Goal: Task Accomplishment & Management: Use online tool/utility

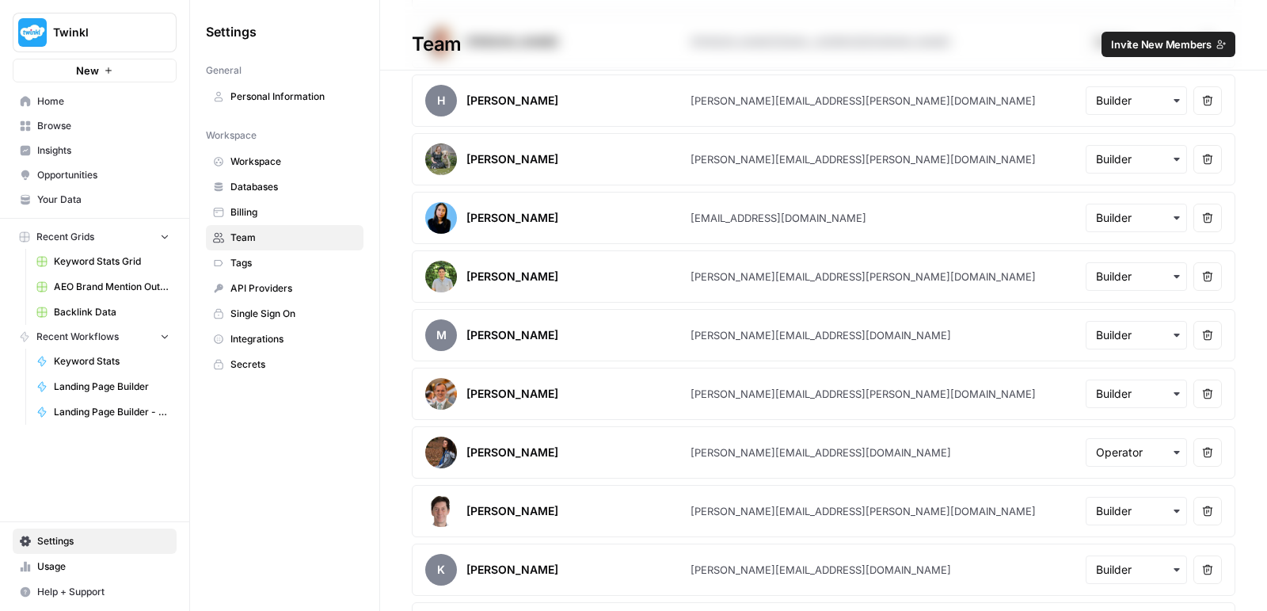
scroll to position [666, 0]
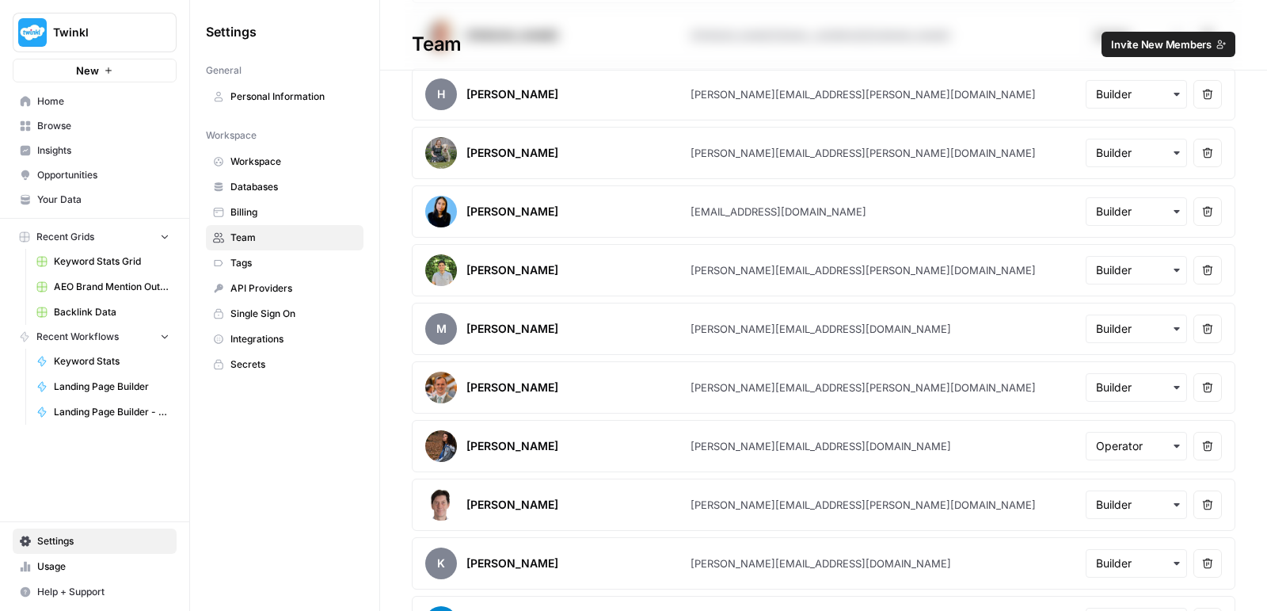
click at [1088, 432] on div "button" at bounding box center [1136, 446] width 101 height 29
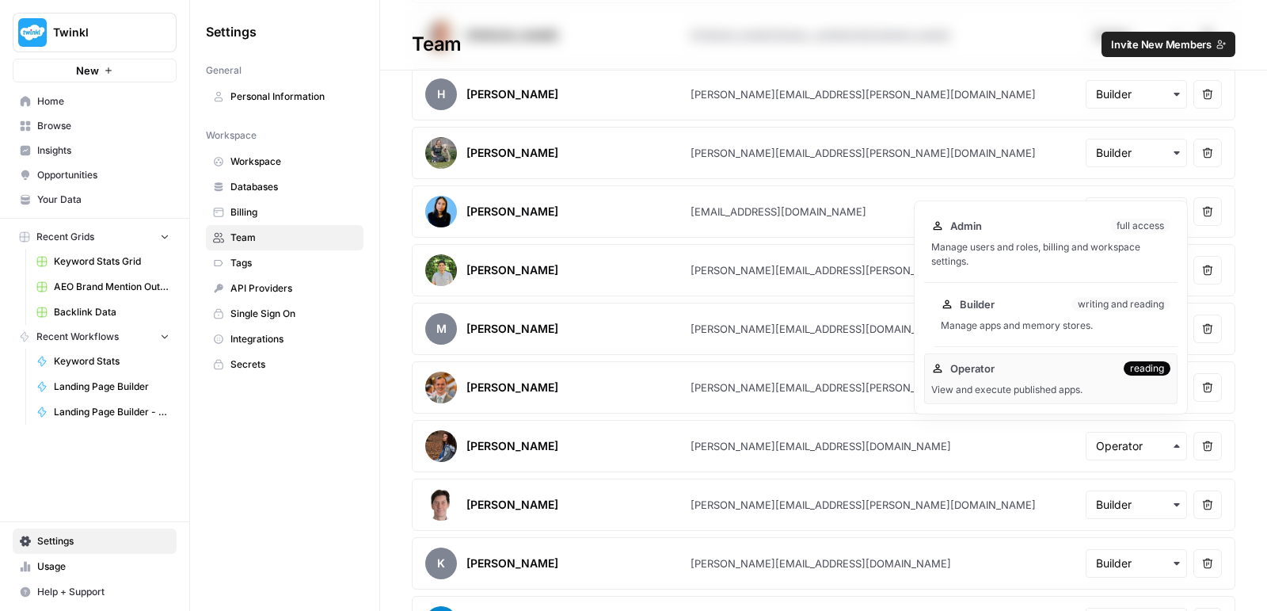
click at [1030, 308] on div "Builder writing and reading" at bounding box center [1056, 304] width 230 height 16
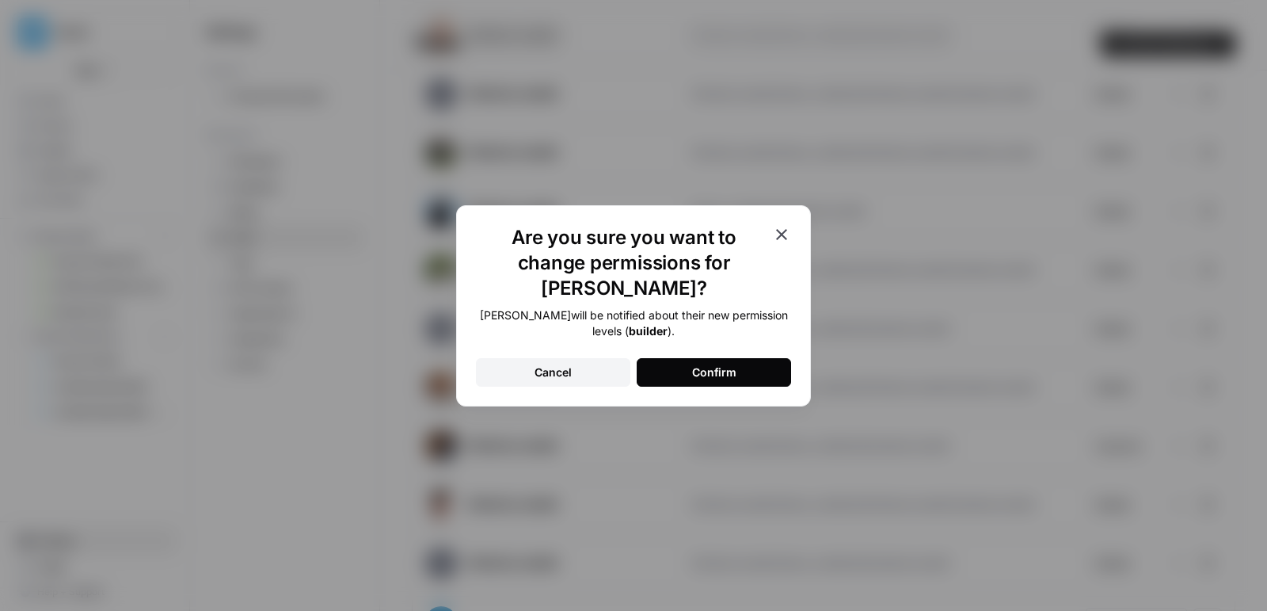
click at [767, 358] on button "Confirm" at bounding box center [714, 372] width 154 height 29
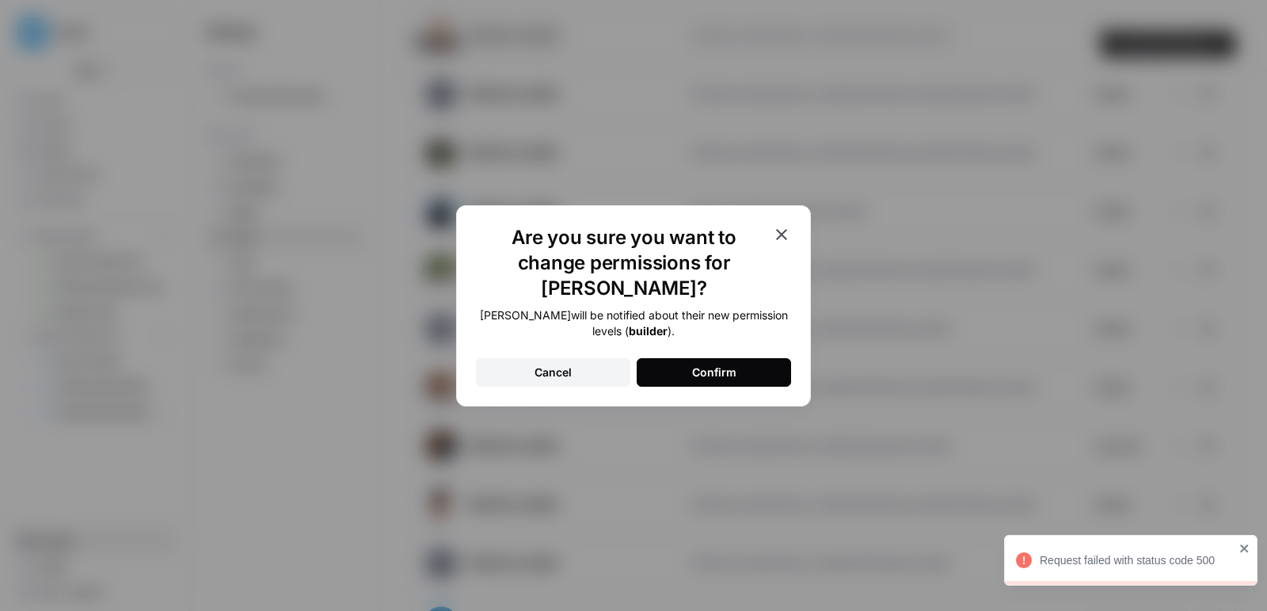
click at [783, 243] on icon "button" at bounding box center [781, 234] width 19 height 19
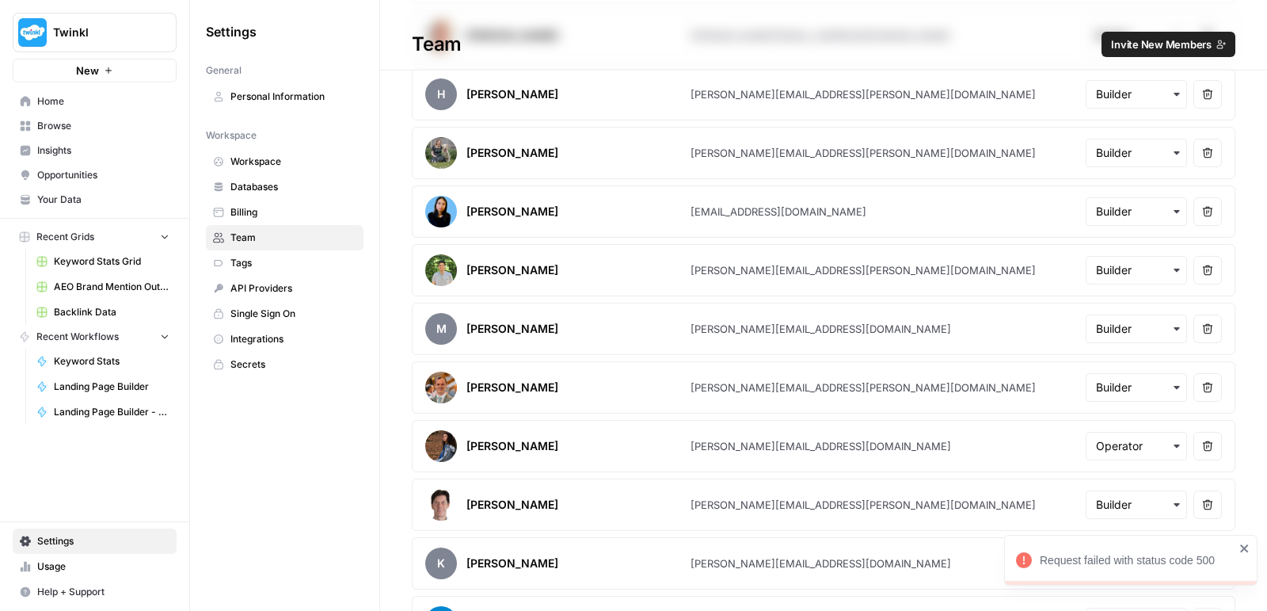
click at [68, 124] on span "Browse" at bounding box center [103, 126] width 132 height 14
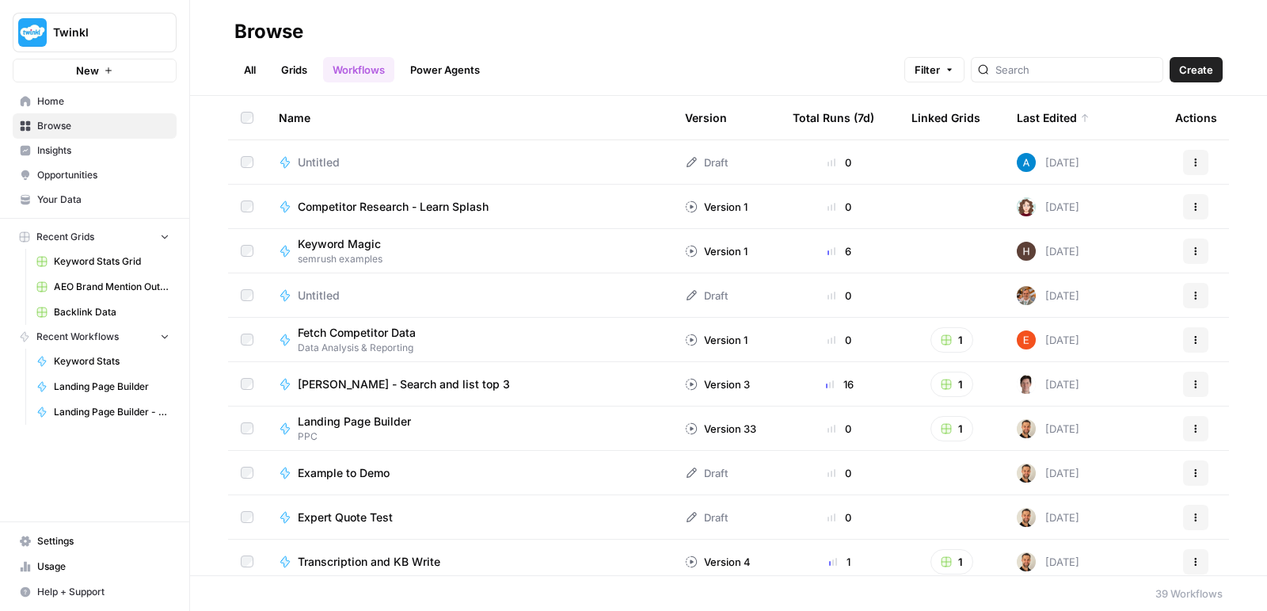
click at [255, 82] on link "All" at bounding box center [249, 69] width 31 height 25
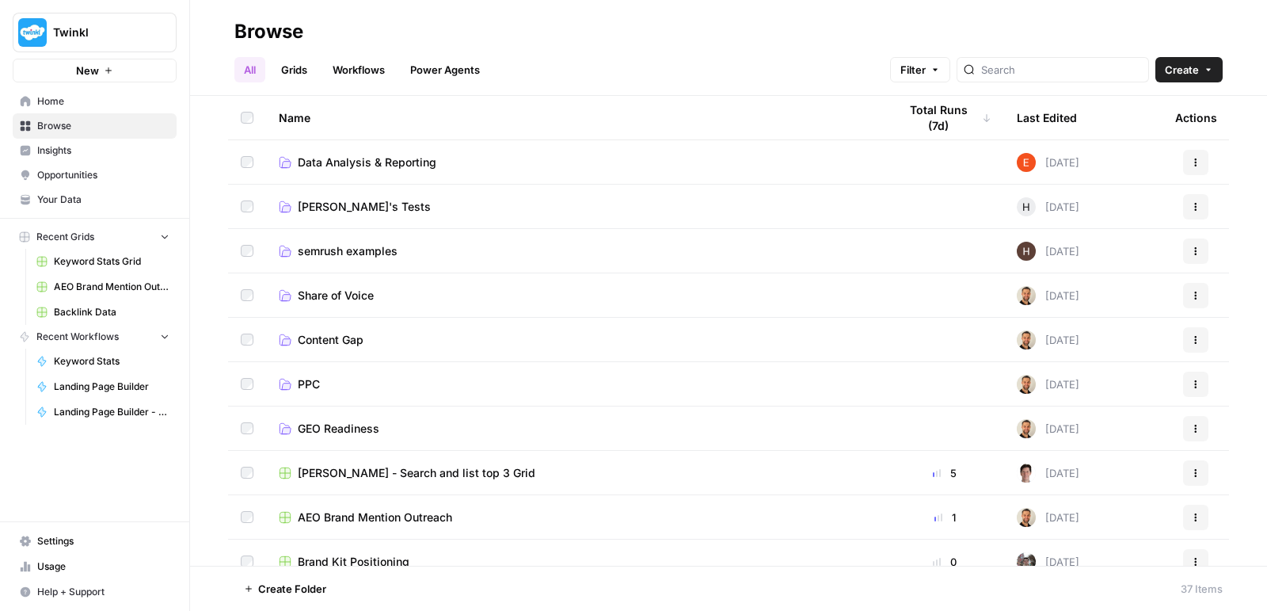
click at [325, 378] on link "PPC" at bounding box center [576, 384] width 594 height 16
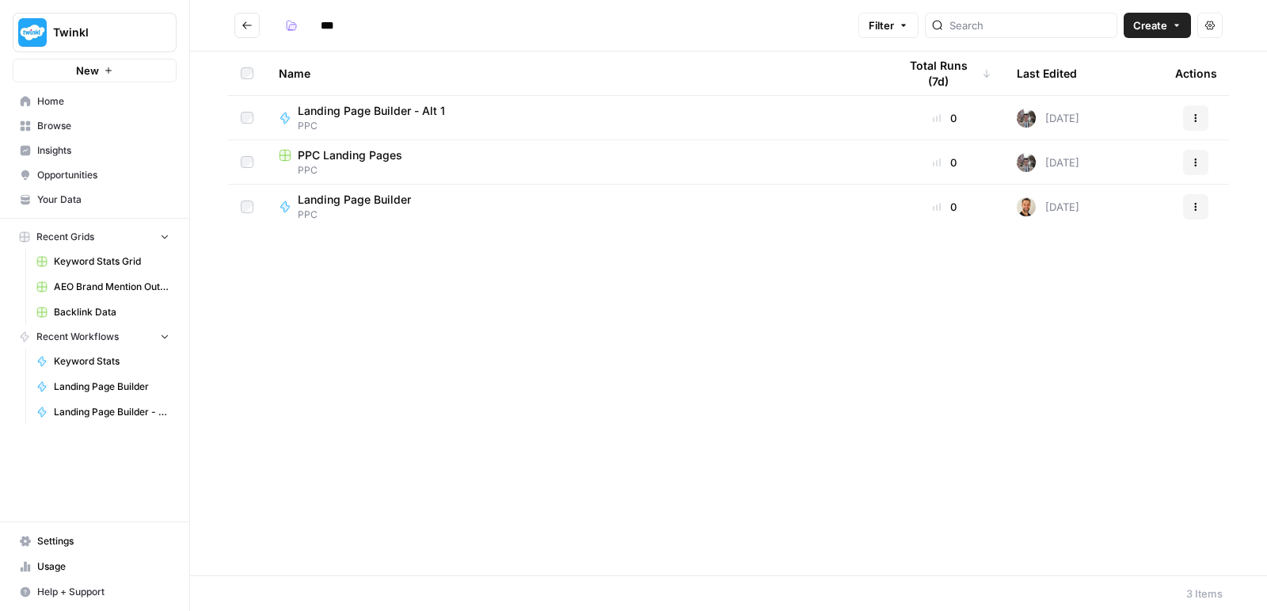
click at [1191, 158] on icon "button" at bounding box center [1196, 163] width 10 height 10
click at [1135, 192] on span "Duplicate" at bounding box center [1125, 199] width 127 height 16
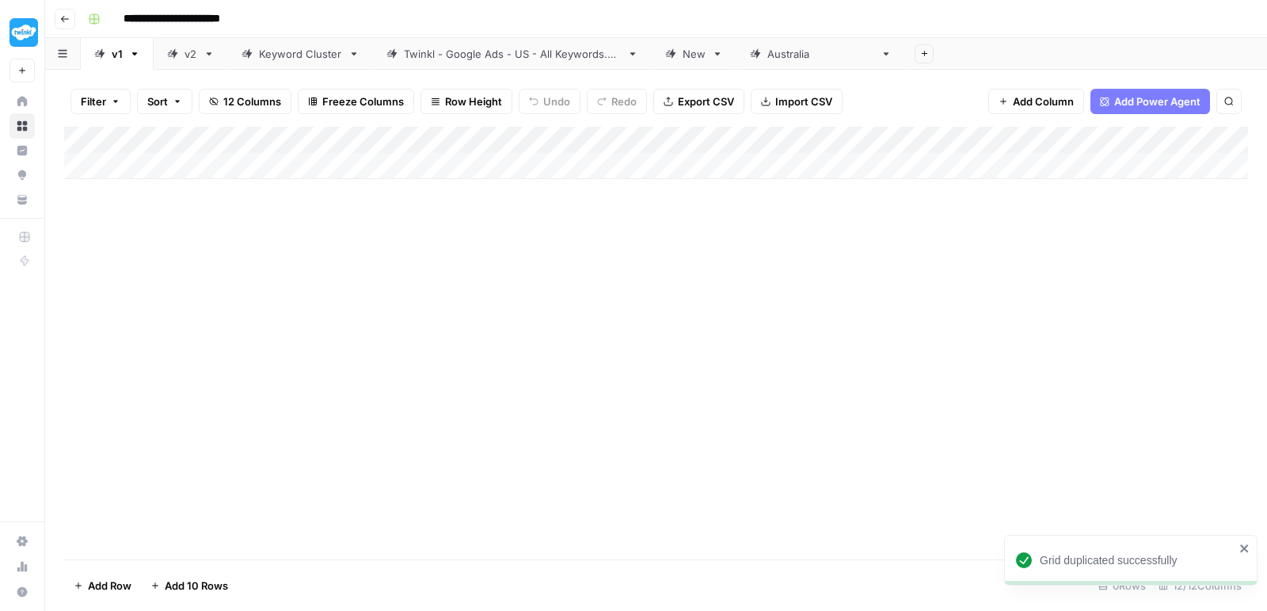
click at [245, 7] on input "**********" at bounding box center [195, 18] width 158 height 25
click at [244, 17] on input "**********" at bounding box center [195, 18] width 158 height 25
type input "**********"
click at [241, 210] on div "Add Column" at bounding box center [656, 343] width 1184 height 432
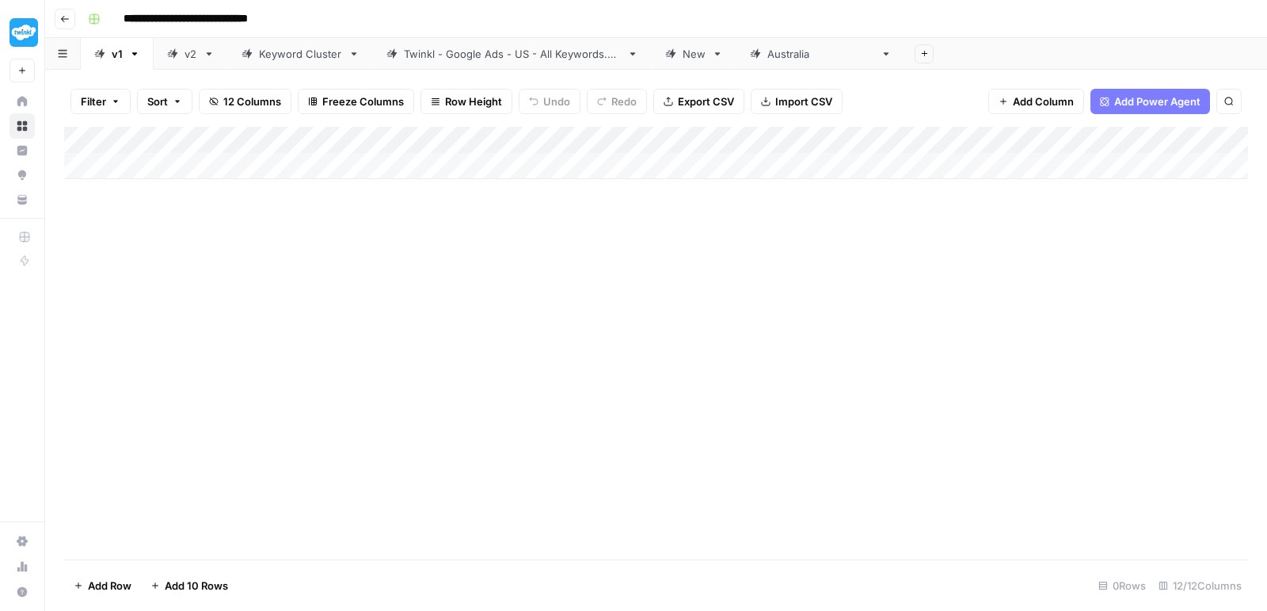
click at [761, 102] on icon "button" at bounding box center [766, 102] width 10 height 10
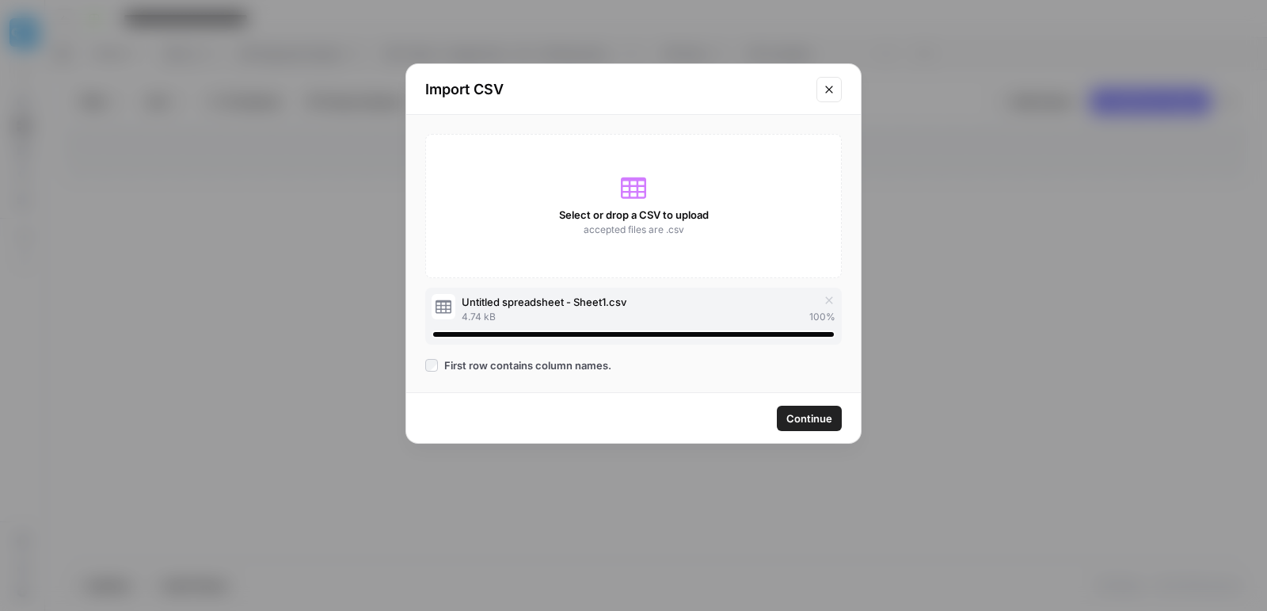
click at [805, 422] on span "Continue" at bounding box center [809, 418] width 46 height 16
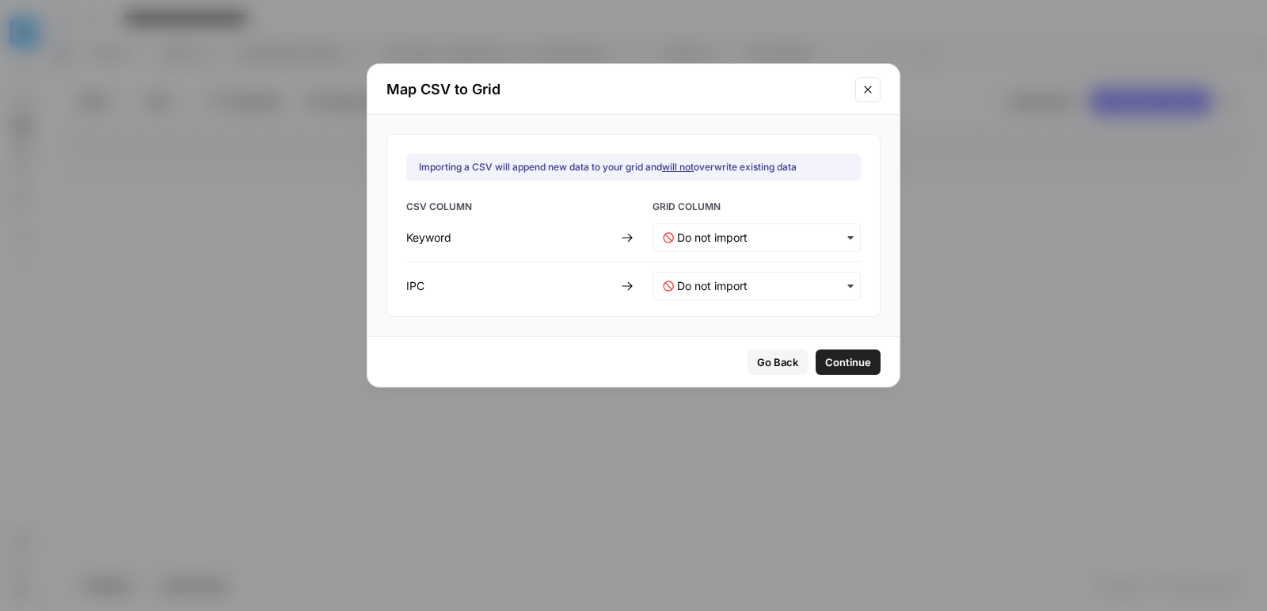
click at [755, 221] on div "CSV COLUMN GRID COLUMN Keyword IPC" at bounding box center [633, 250] width 455 height 101
click at [758, 227] on div "button" at bounding box center [756, 237] width 208 height 29
click at [751, 287] on div "Keyword" at bounding box center [746, 278] width 186 height 29
click at [751, 287] on input "text" at bounding box center [763, 286] width 173 height 16
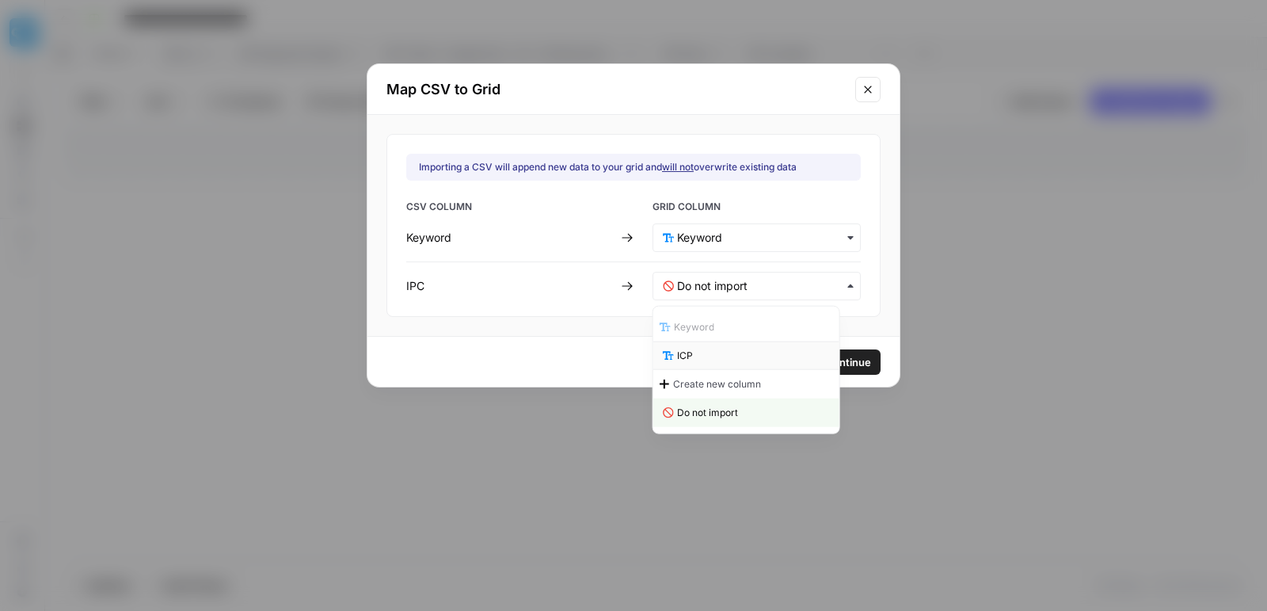
click at [753, 348] on div "ICP" at bounding box center [746, 355] width 186 height 29
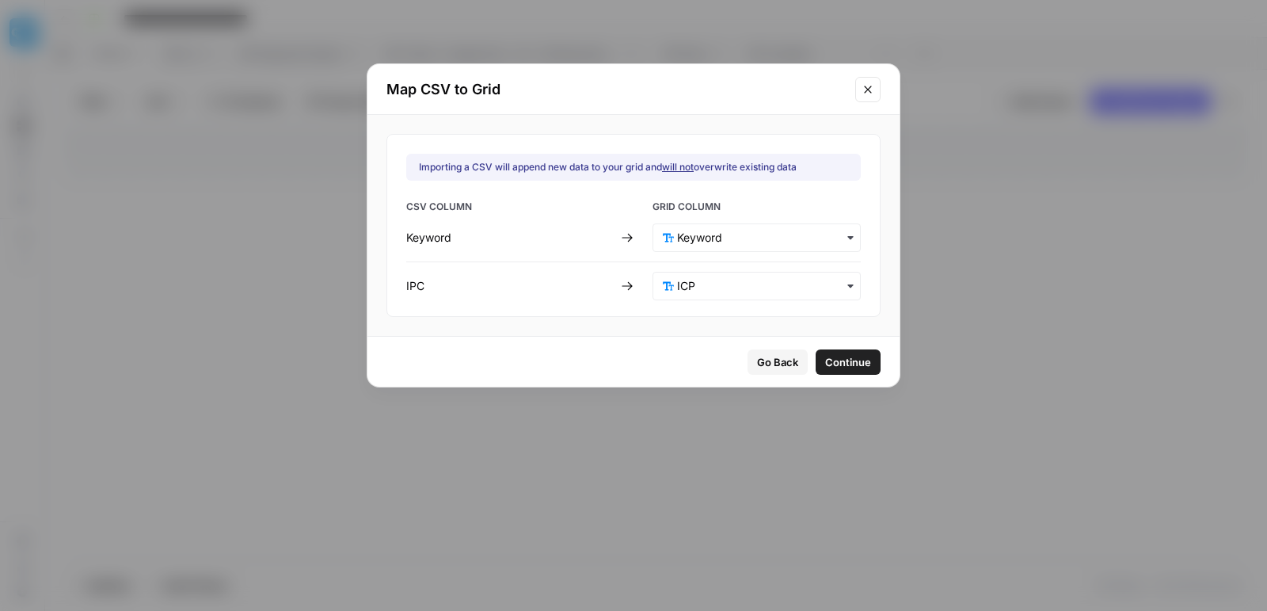
click at [832, 366] on span "Continue" at bounding box center [848, 362] width 46 height 16
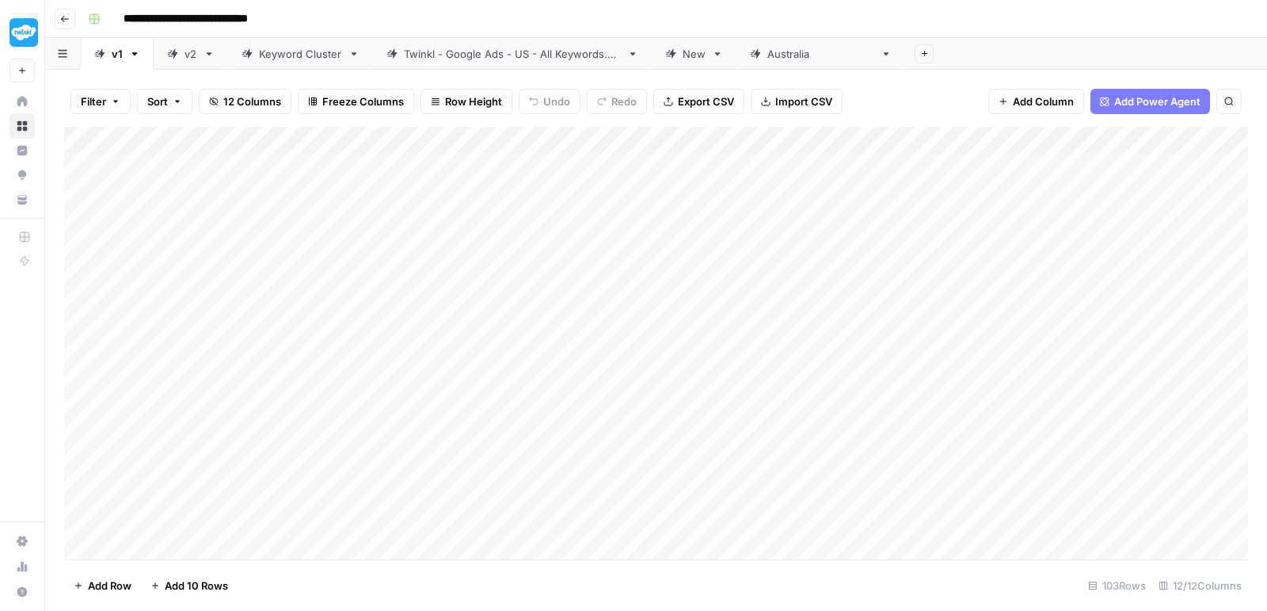
click at [190, 51] on div "v2" at bounding box center [191, 54] width 13 height 16
click at [690, 48] on div "New" at bounding box center [694, 54] width 23 height 16
click at [135, 61] on link "v1" at bounding box center [117, 54] width 73 height 32
click at [118, 61] on div "v1" at bounding box center [117, 54] width 11 height 16
click at [135, 63] on link "v1" at bounding box center [117, 54] width 73 height 32
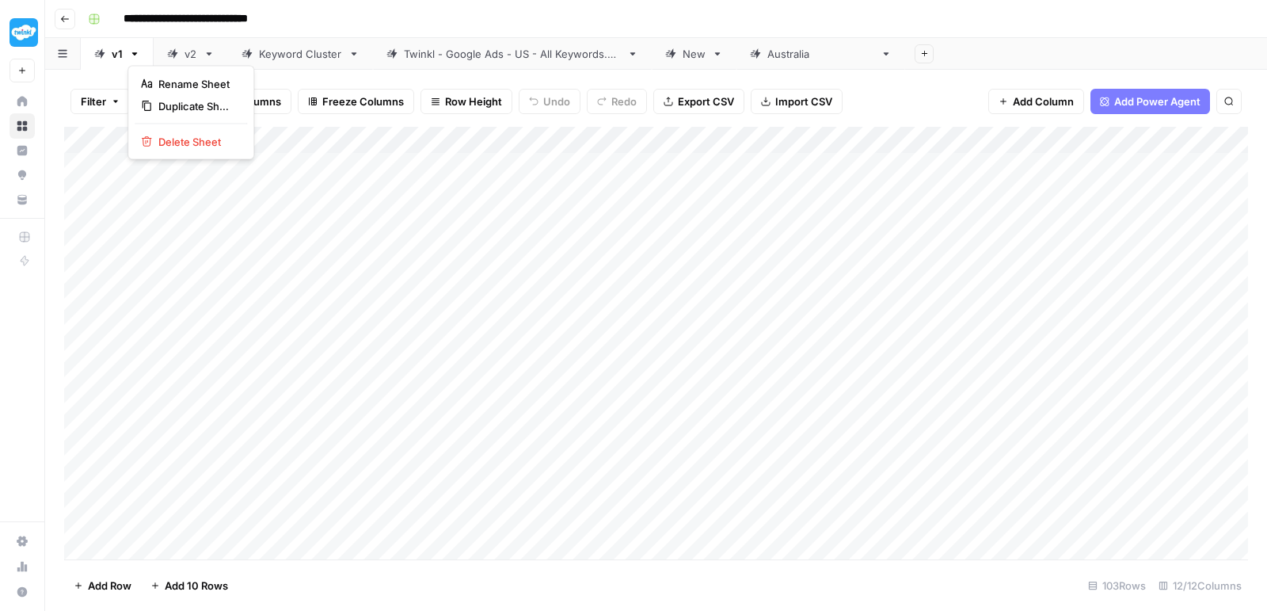
click at [135, 55] on icon "button" at bounding box center [134, 53] width 11 height 11
click at [173, 131] on button "Delete Sheet" at bounding box center [191, 142] width 112 height 22
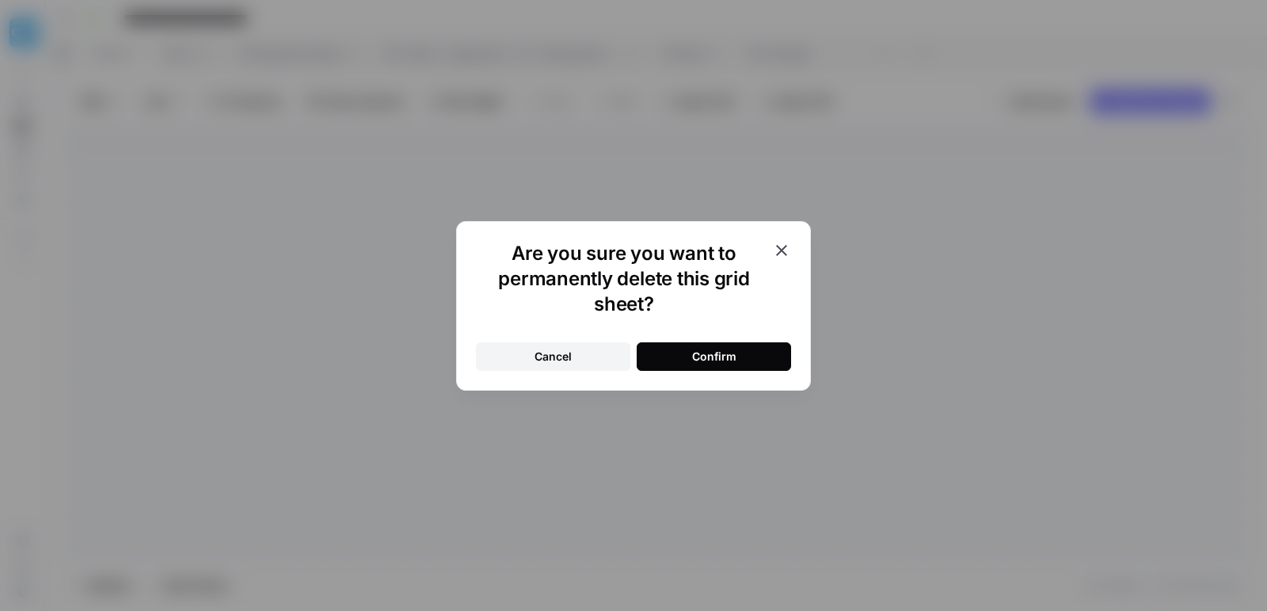
click at [725, 344] on button "Confirm" at bounding box center [714, 356] width 154 height 29
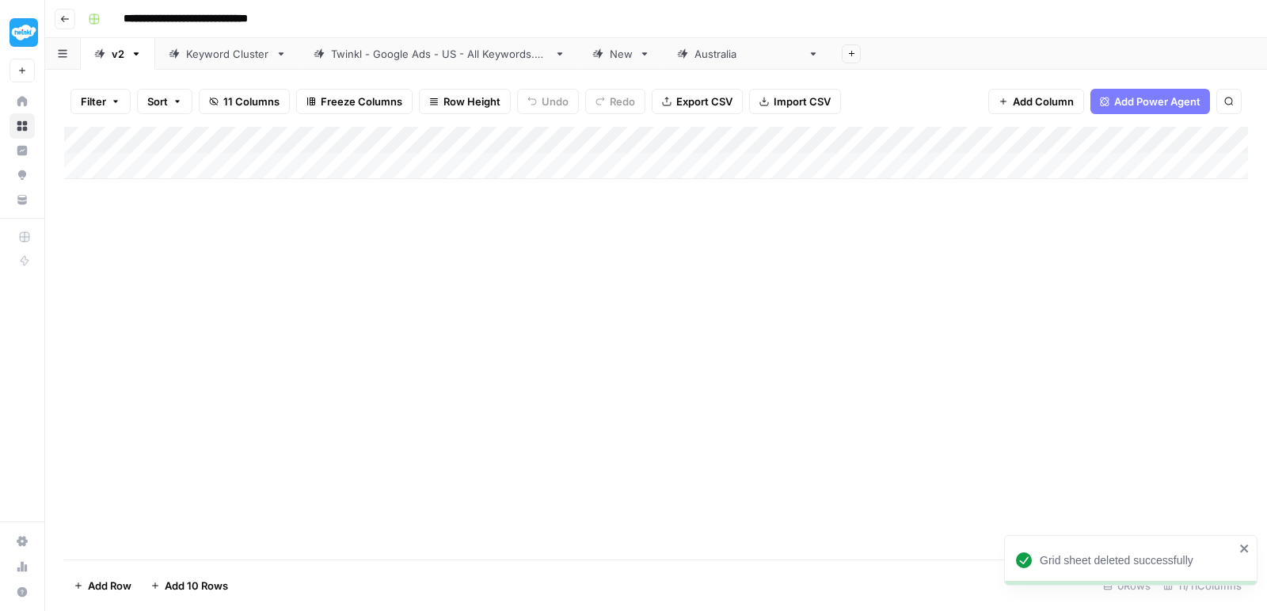
click at [135, 54] on icon "button" at bounding box center [137, 53] width 6 height 3
click at [178, 142] on span "Delete Sheet" at bounding box center [199, 142] width 76 height 16
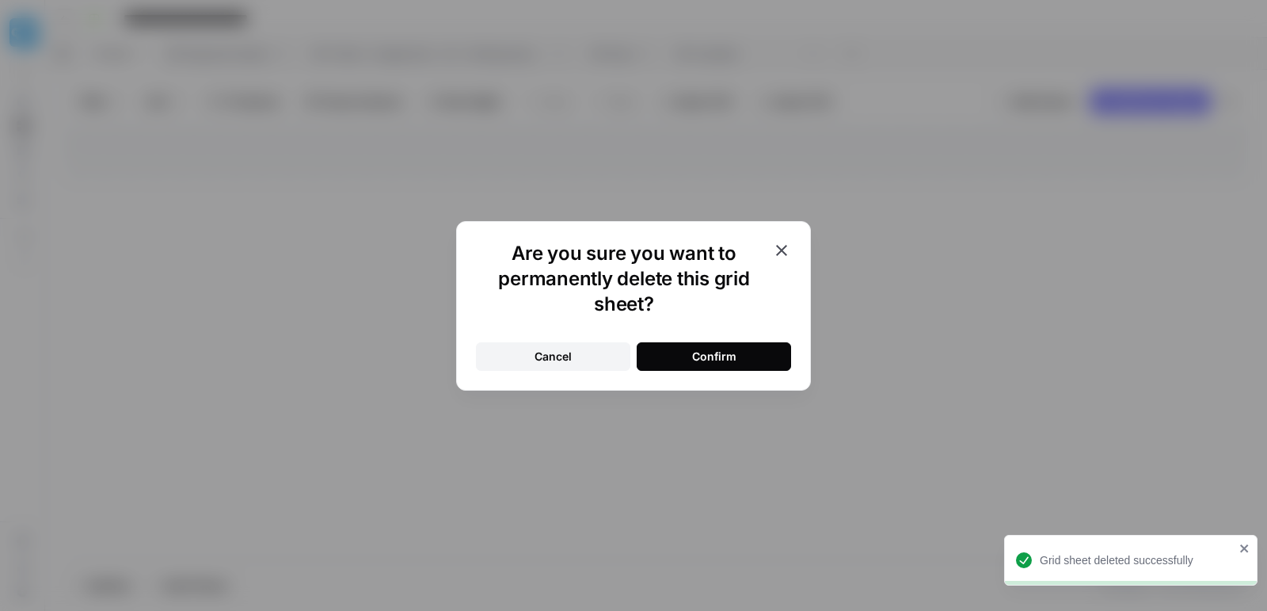
click at [745, 356] on button "Confirm" at bounding box center [714, 356] width 154 height 29
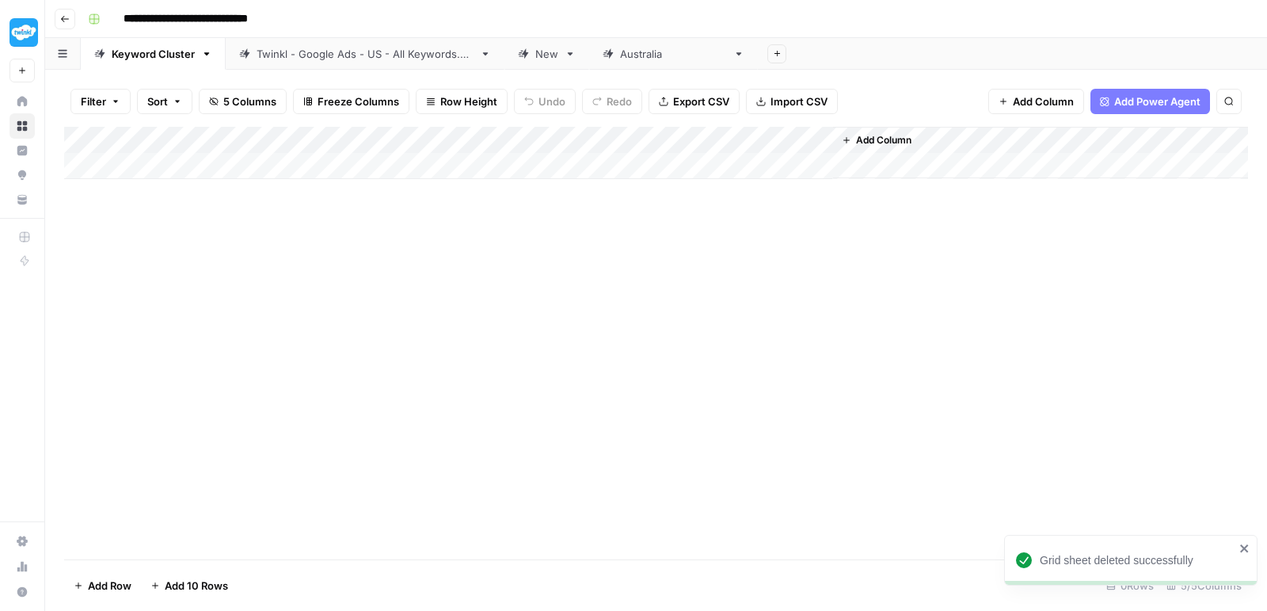
click at [213, 55] on link "Keyword Cluster" at bounding box center [153, 54] width 145 height 32
click at [201, 55] on icon "button" at bounding box center [206, 53] width 11 height 11
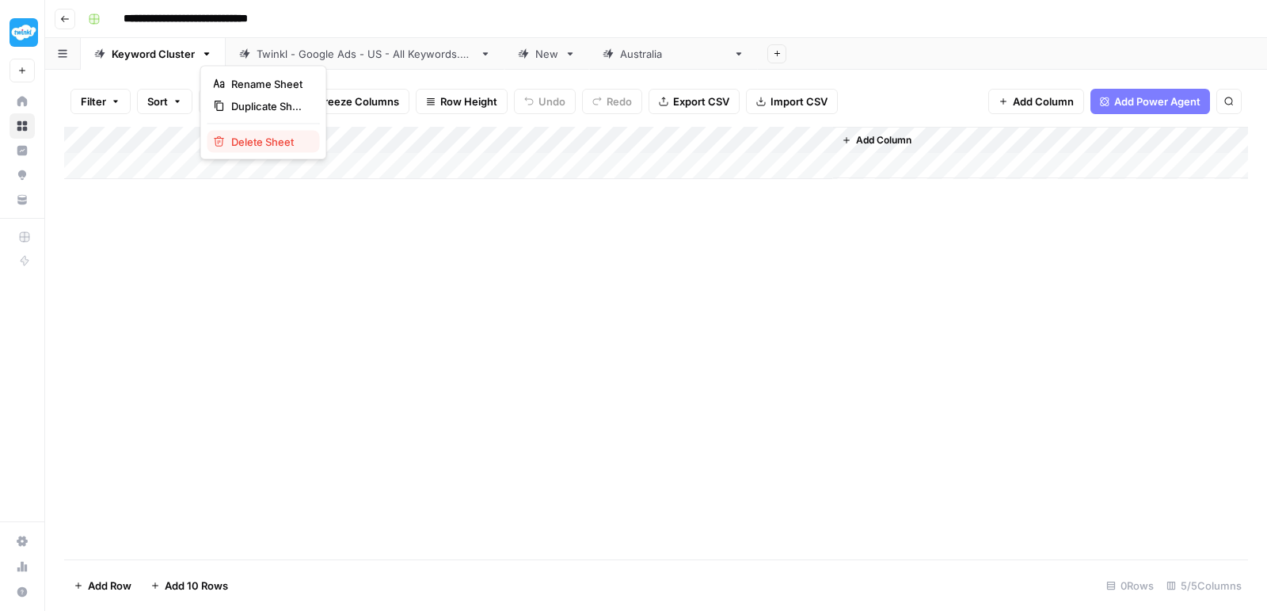
click at [238, 145] on span "Delete Sheet" at bounding box center [269, 142] width 76 height 16
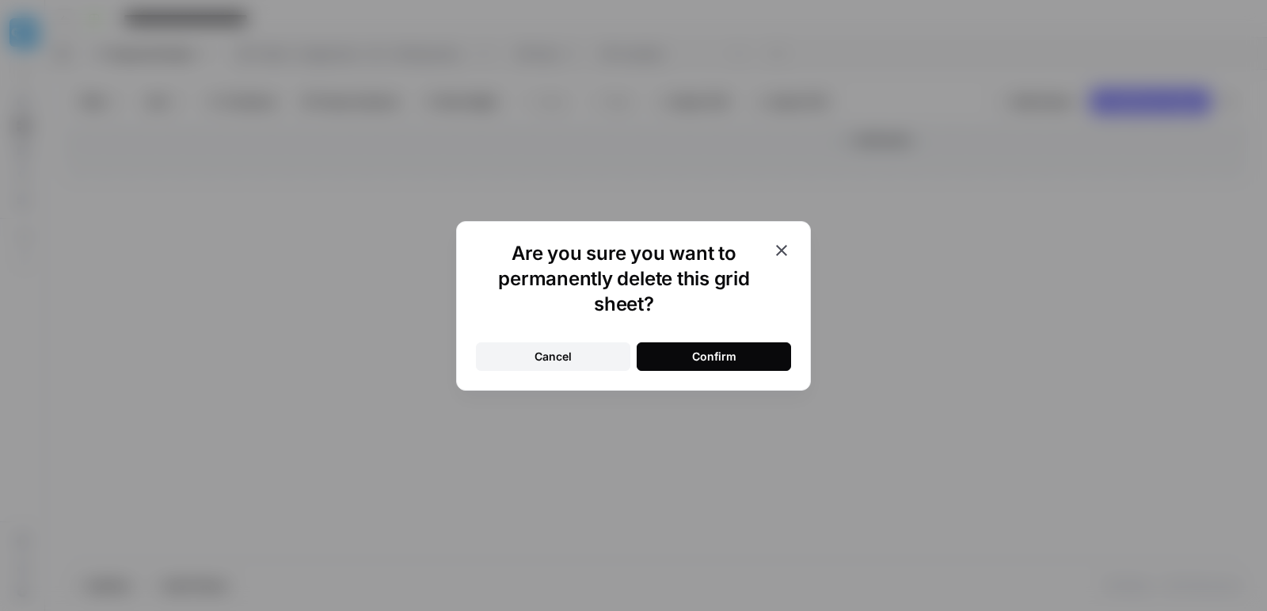
click at [724, 355] on div "Confirm" at bounding box center [714, 356] width 44 height 16
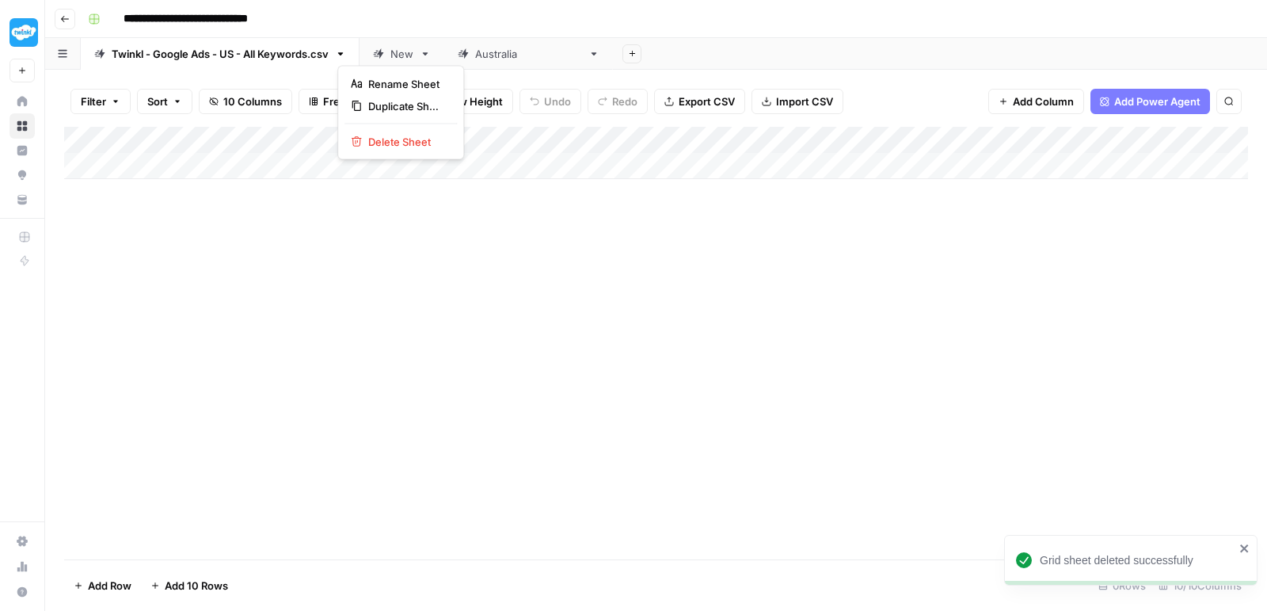
click at [341, 57] on icon "button" at bounding box center [340, 53] width 11 height 11
click at [373, 134] on span "Delete Sheet" at bounding box center [406, 142] width 76 height 16
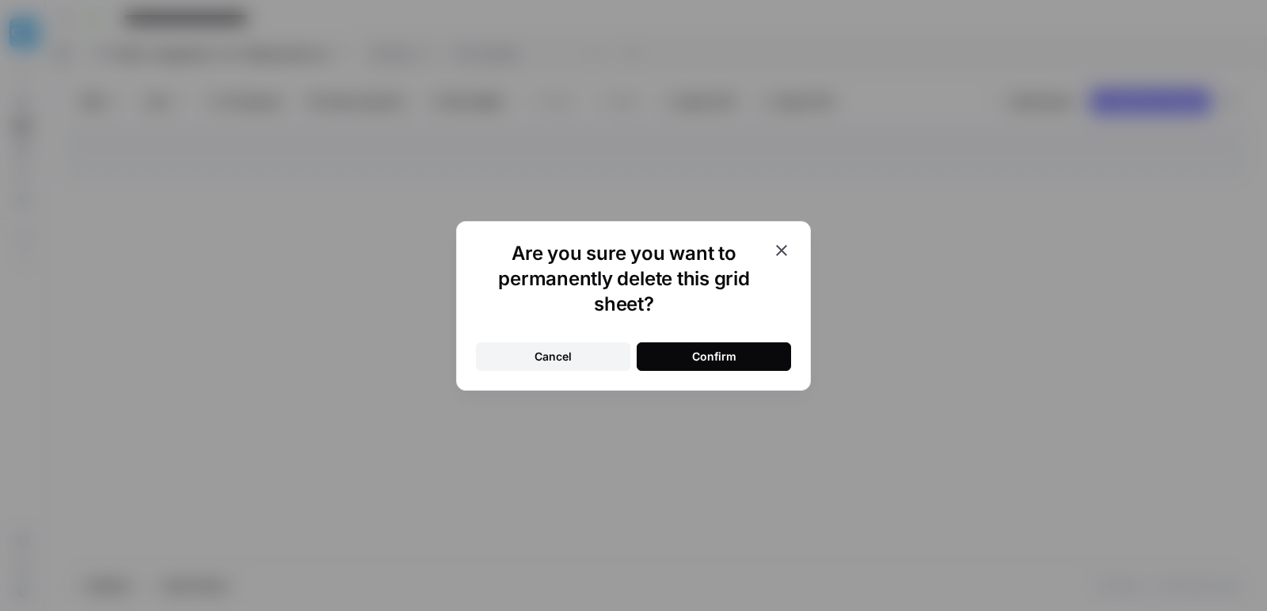
click at [555, 346] on button "Cancel" at bounding box center [553, 356] width 154 height 29
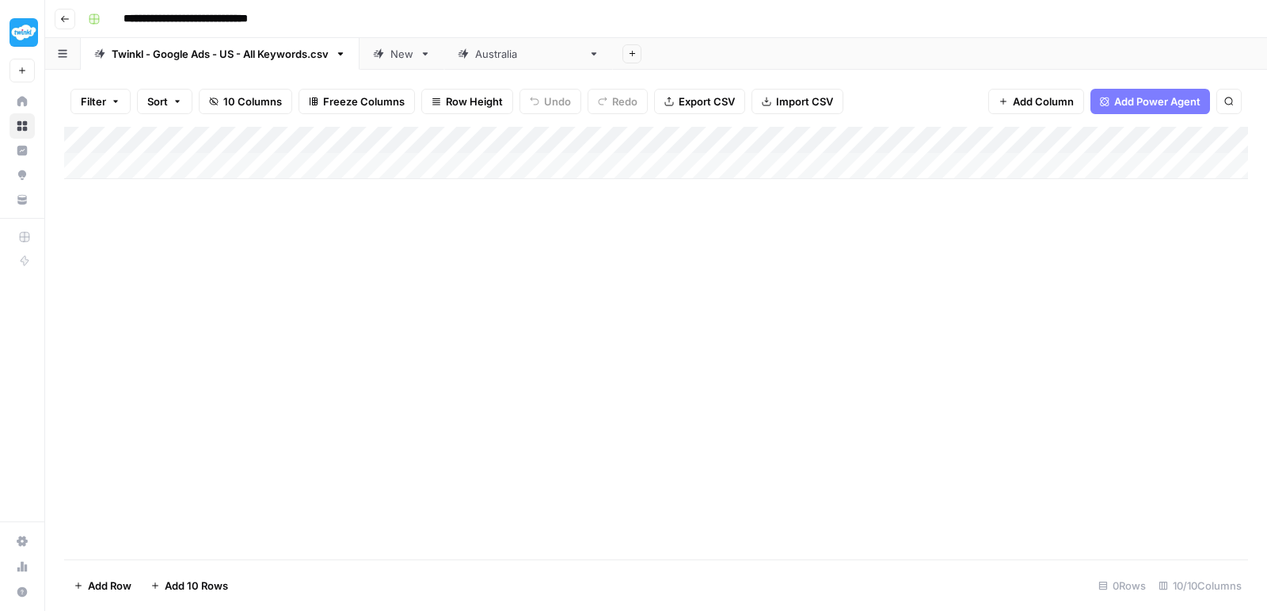
click at [66, 15] on icon "button" at bounding box center [65, 19] width 10 height 10
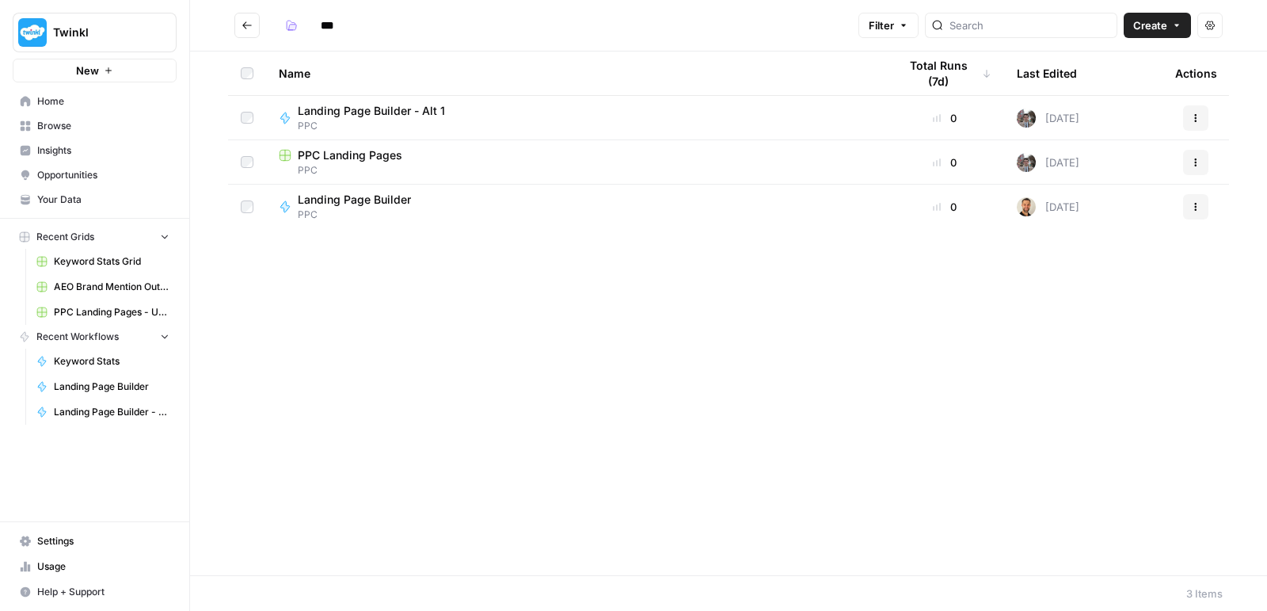
type input "***"
click at [436, 248] on span "PPC Landing Pages - US 10 09 25" at bounding box center [388, 244] width 180 height 16
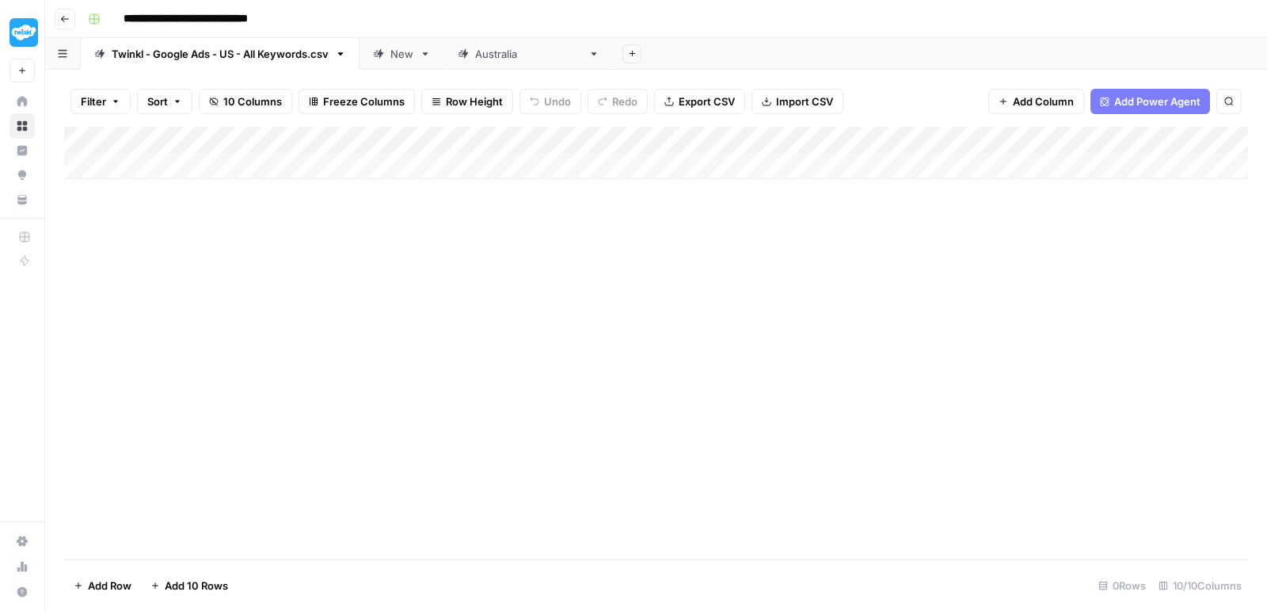
click at [345, 61] on link "Twinkl - Google Ads - US - All Keywords.csv" at bounding box center [220, 54] width 279 height 32
click at [344, 57] on icon "button" at bounding box center [340, 53] width 11 height 11
click at [391, 144] on span "Delete Sheet" at bounding box center [406, 142] width 76 height 16
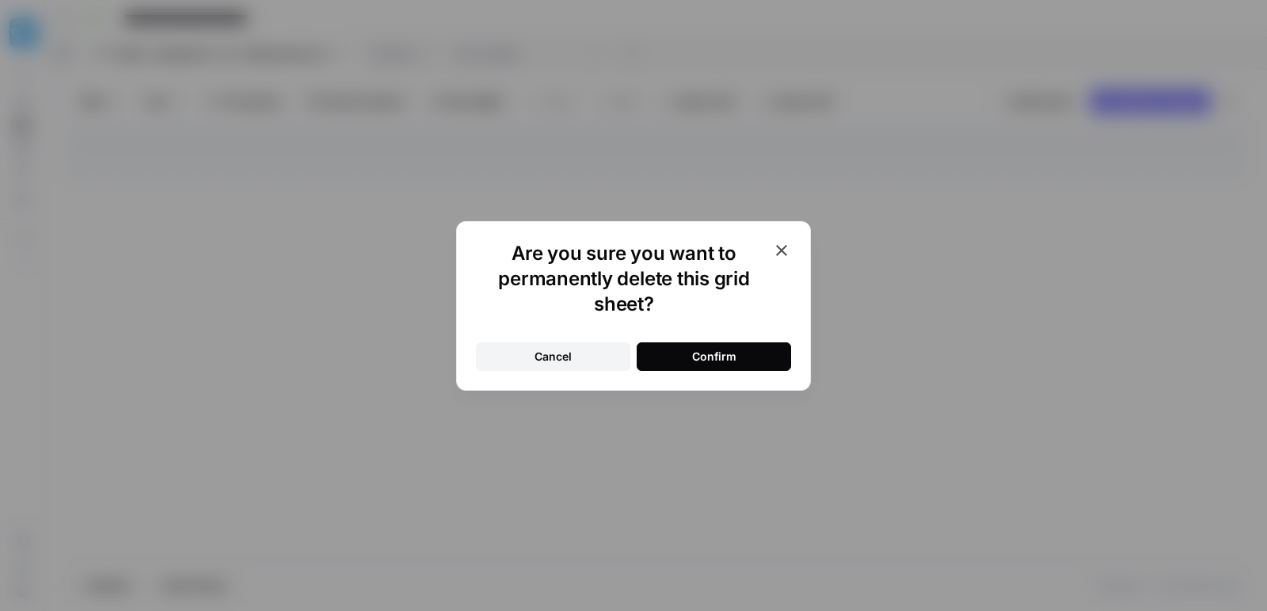
click at [671, 365] on button "Confirm" at bounding box center [714, 356] width 154 height 29
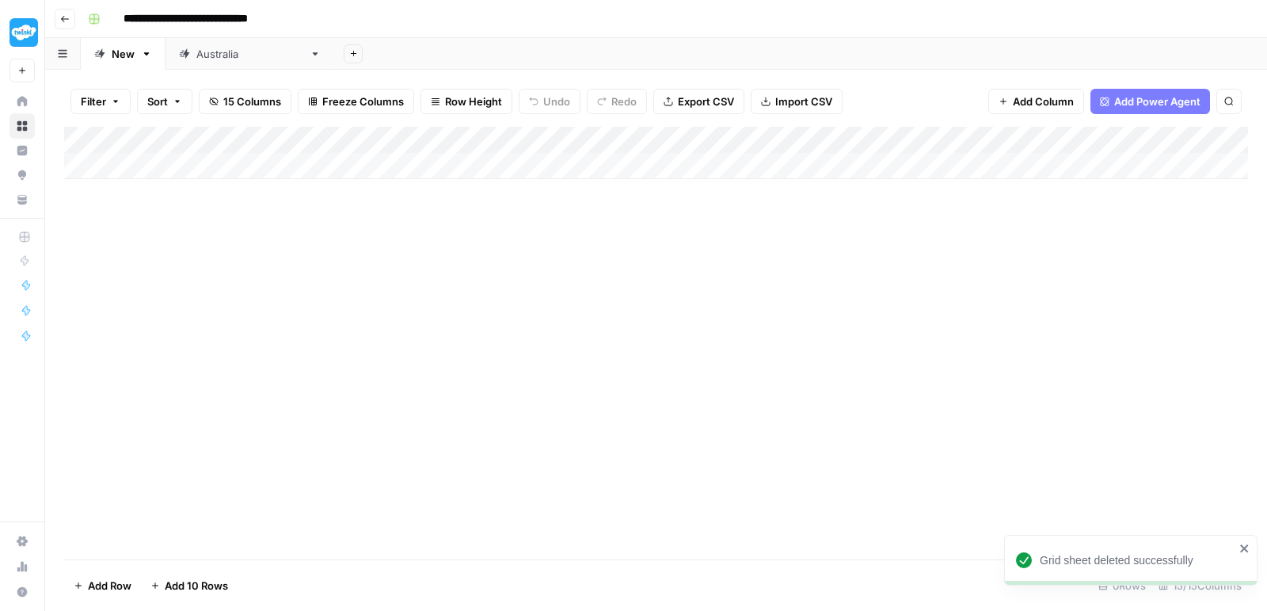
click at [313, 54] on icon at bounding box center [316, 53] width 6 height 3
click at [310, 48] on icon "button" at bounding box center [315, 53] width 11 height 11
click at [315, 137] on span "Delete Sheet" at bounding box center [314, 142] width 76 height 16
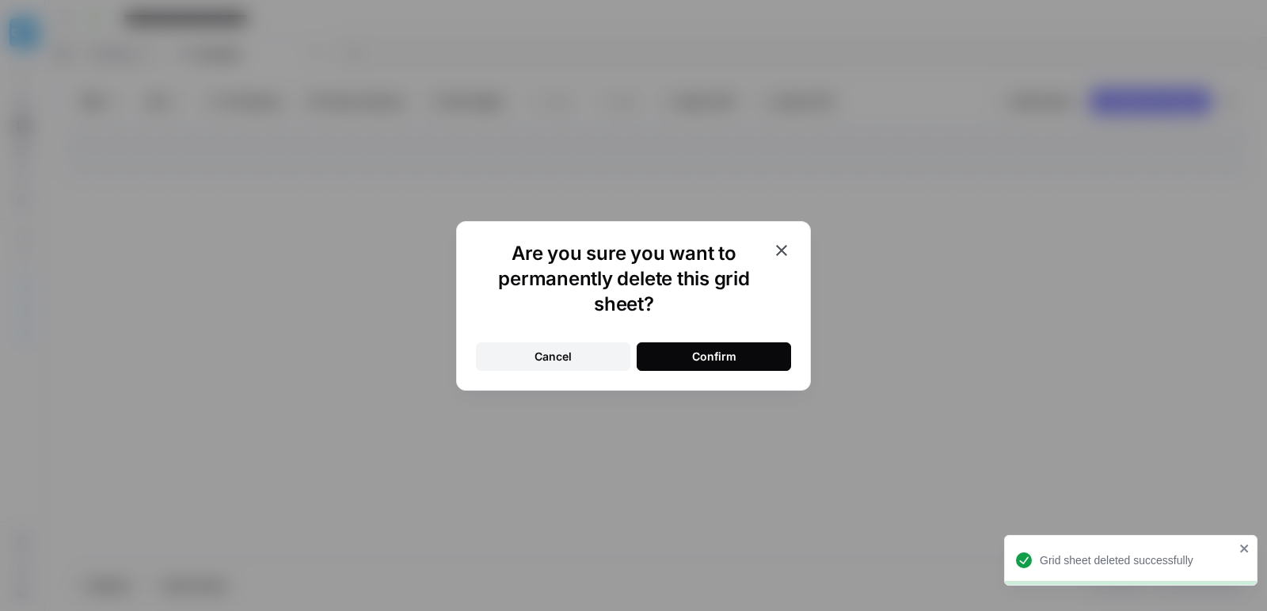
click at [679, 344] on button "Confirm" at bounding box center [714, 356] width 154 height 29
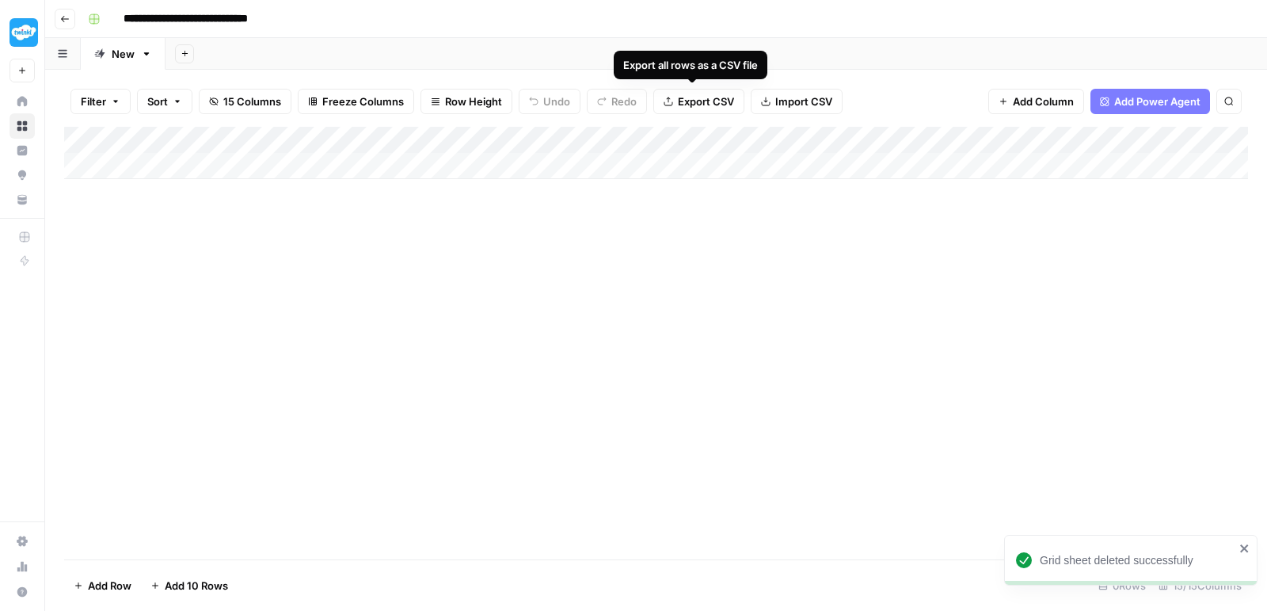
click at [775, 94] on span "Import CSV" at bounding box center [803, 101] width 57 height 16
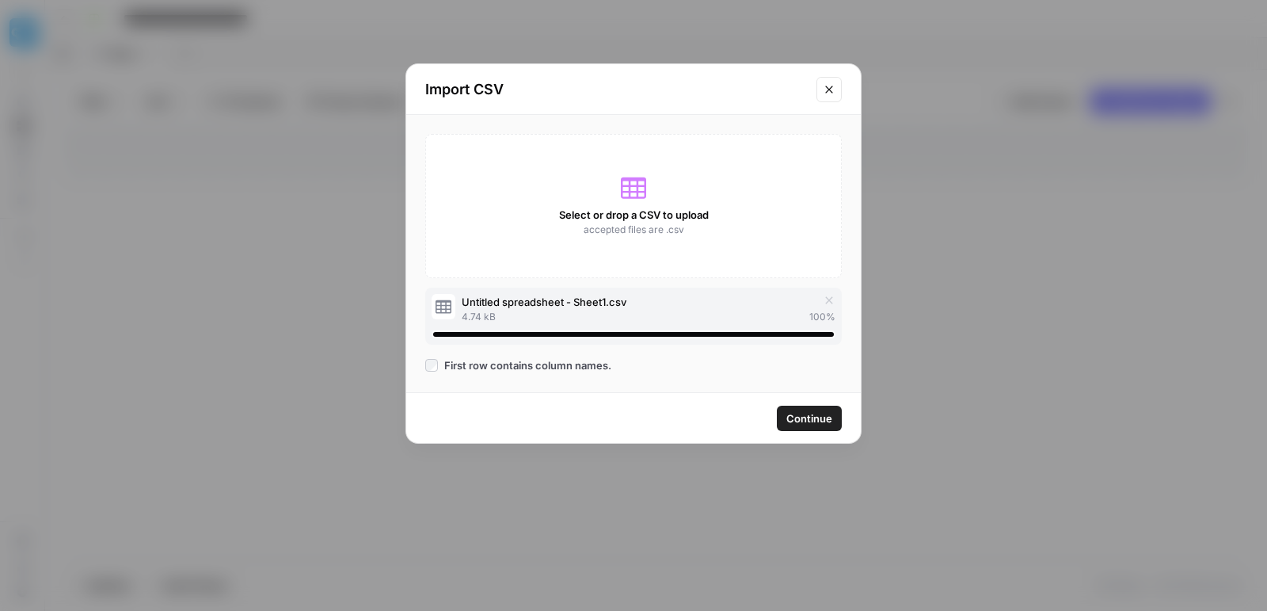
click at [800, 410] on span "Continue" at bounding box center [809, 418] width 46 height 16
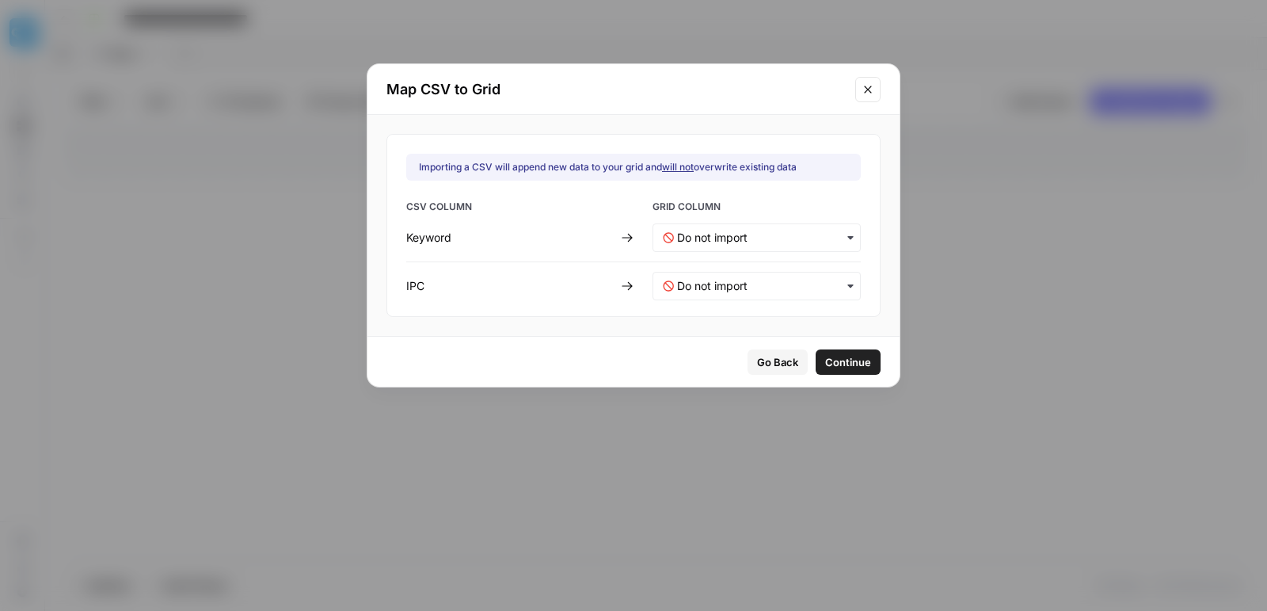
click at [757, 227] on div "button" at bounding box center [756, 237] width 208 height 29
click at [759, 280] on div "Keyword" at bounding box center [746, 278] width 186 height 29
click at [759, 280] on input "text" at bounding box center [763, 286] width 173 height 16
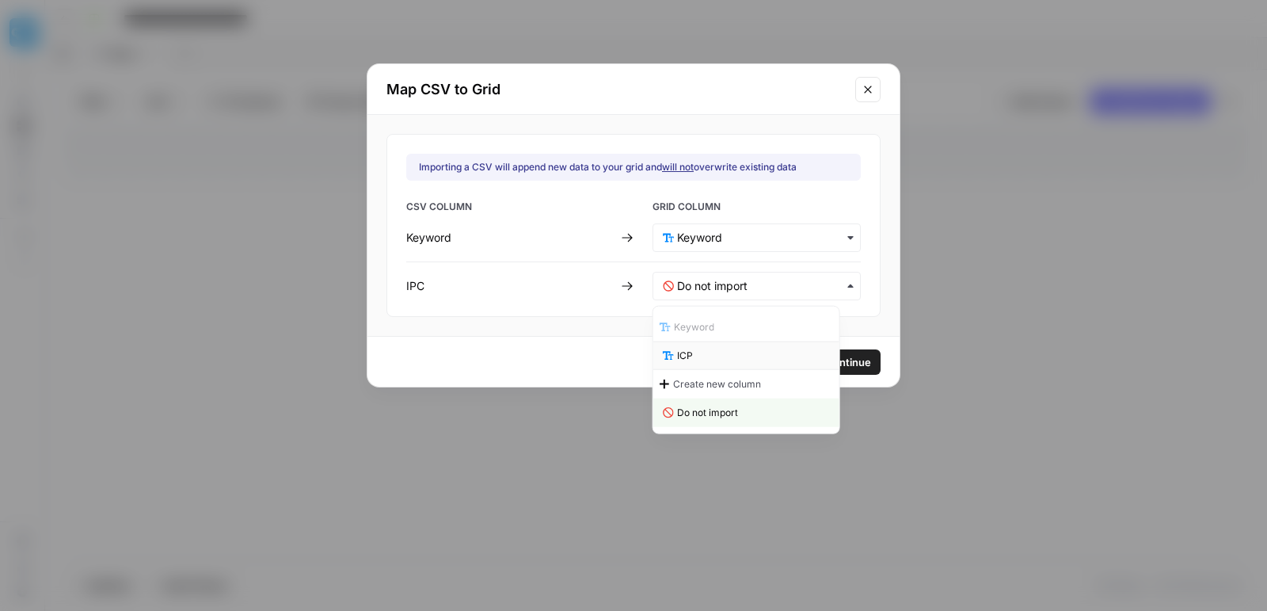
click at [776, 356] on div "ICP" at bounding box center [746, 355] width 186 height 29
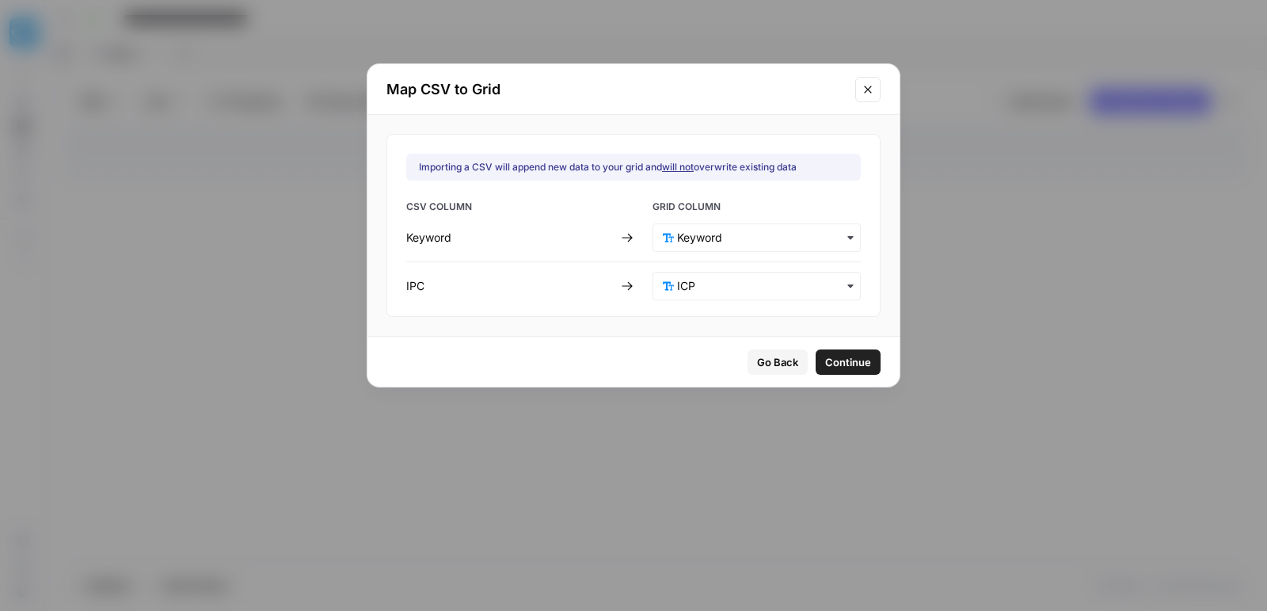
click at [834, 364] on span "Continue" at bounding box center [848, 362] width 46 height 16
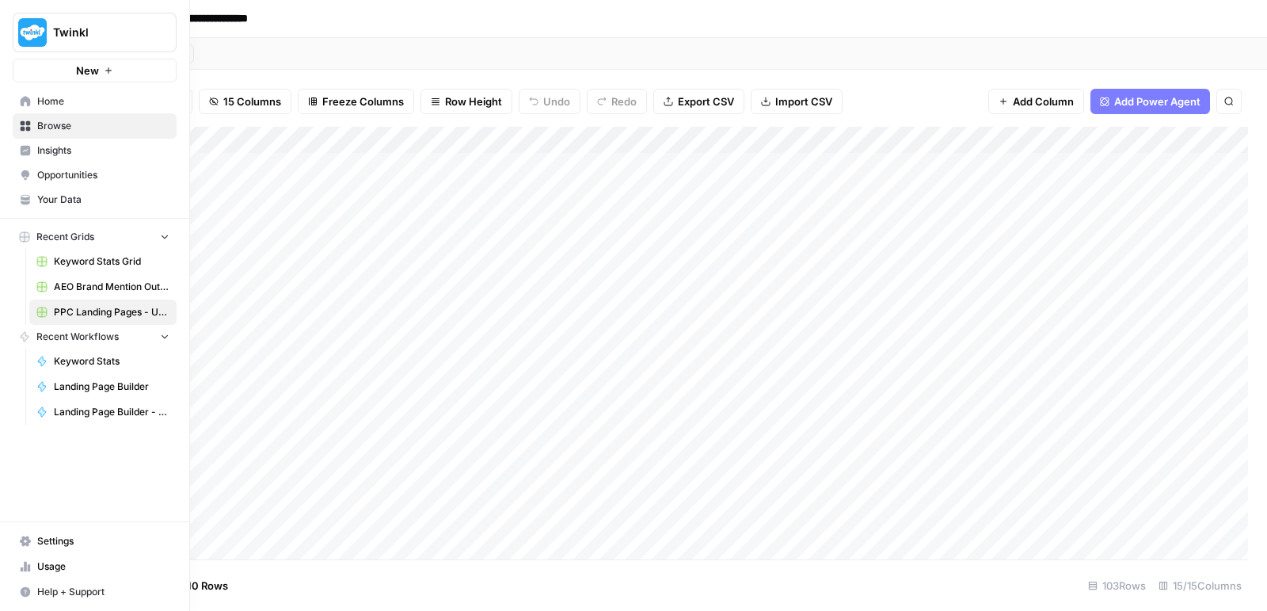
click at [45, 208] on link "Your Data" at bounding box center [95, 199] width 164 height 25
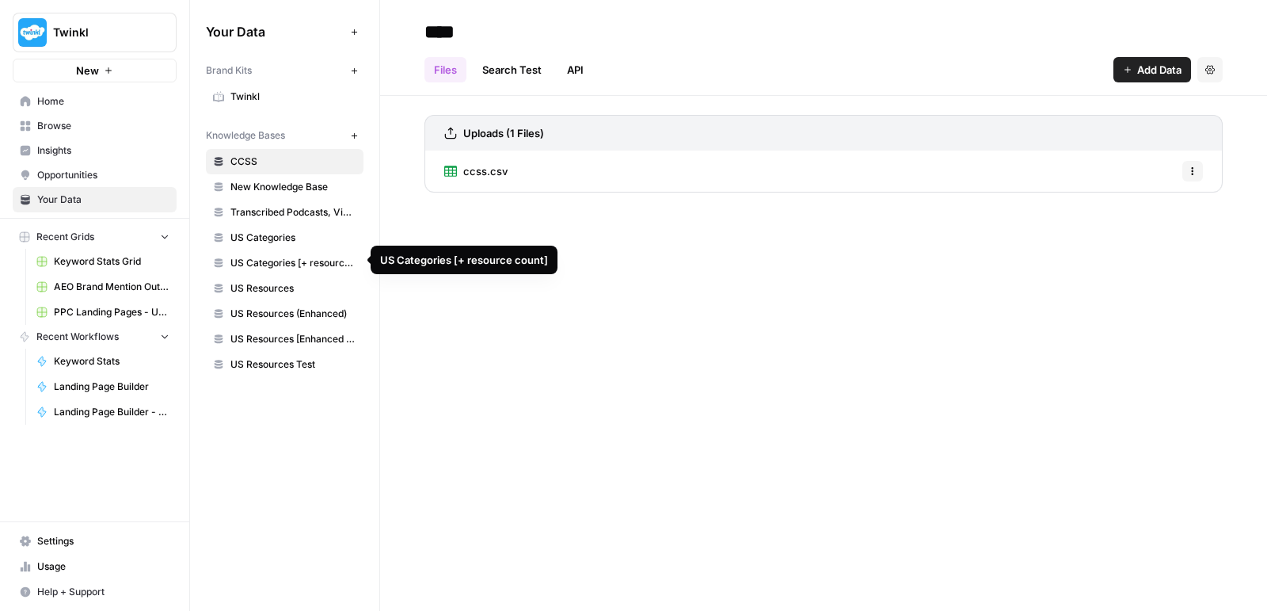
click at [287, 251] on link "US Categories [+ resource count]" at bounding box center [285, 262] width 158 height 25
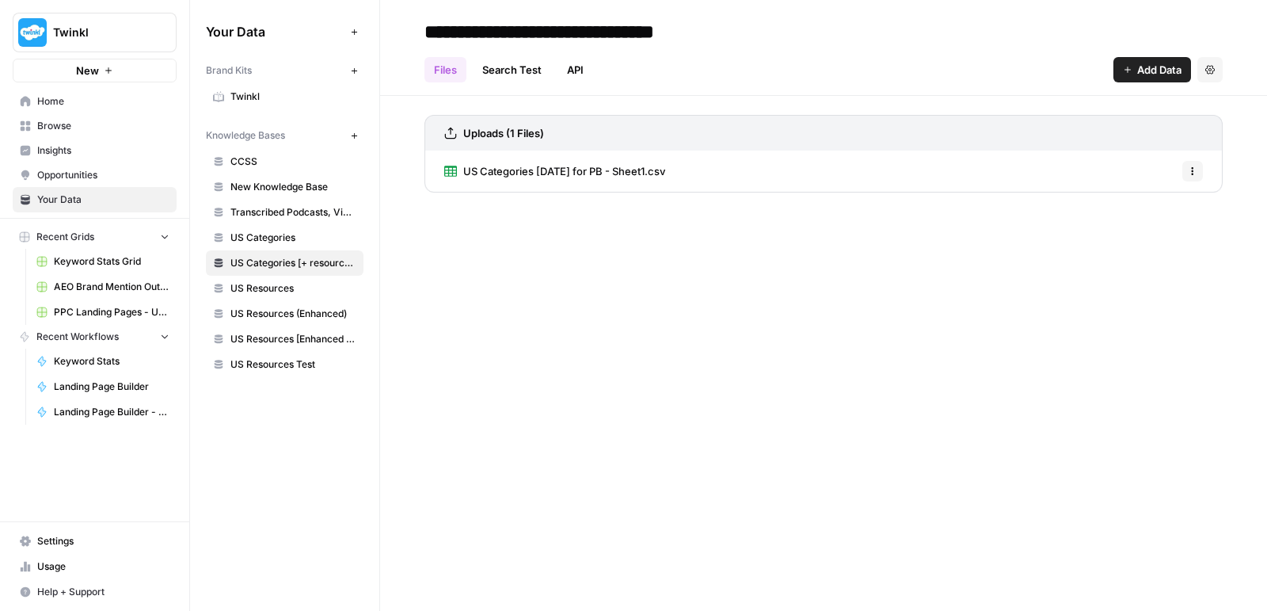
click at [294, 306] on span "US Resources (Enhanced)" at bounding box center [293, 313] width 126 height 14
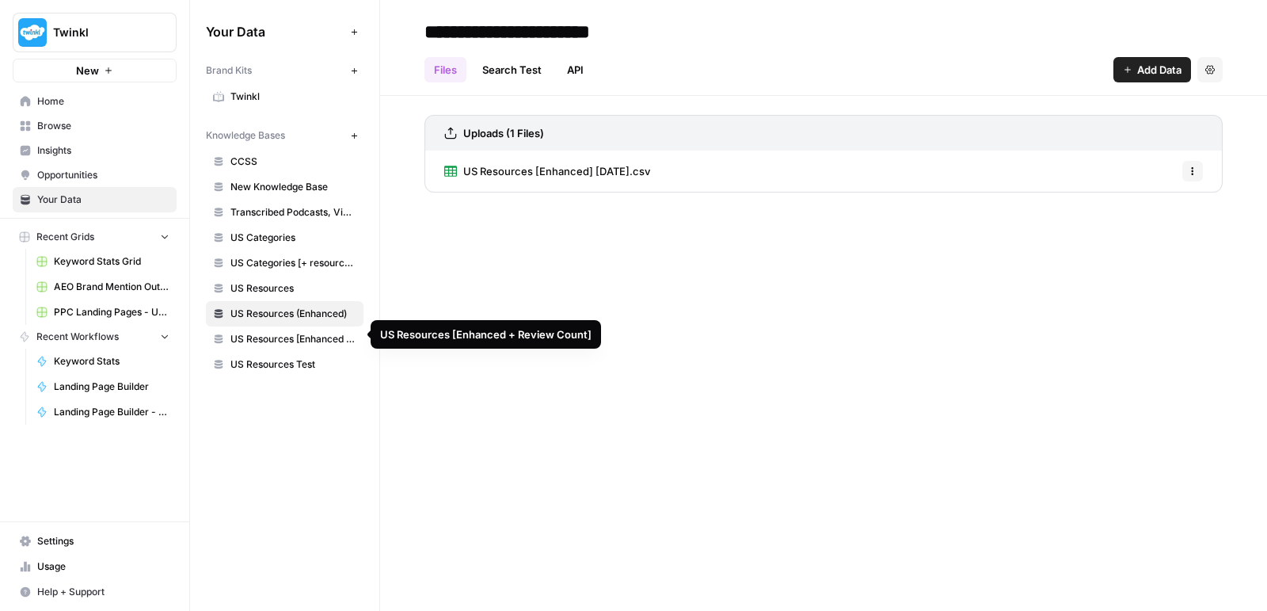
click at [295, 332] on span "US Resources [Enhanced + Review Count]" at bounding box center [293, 339] width 126 height 14
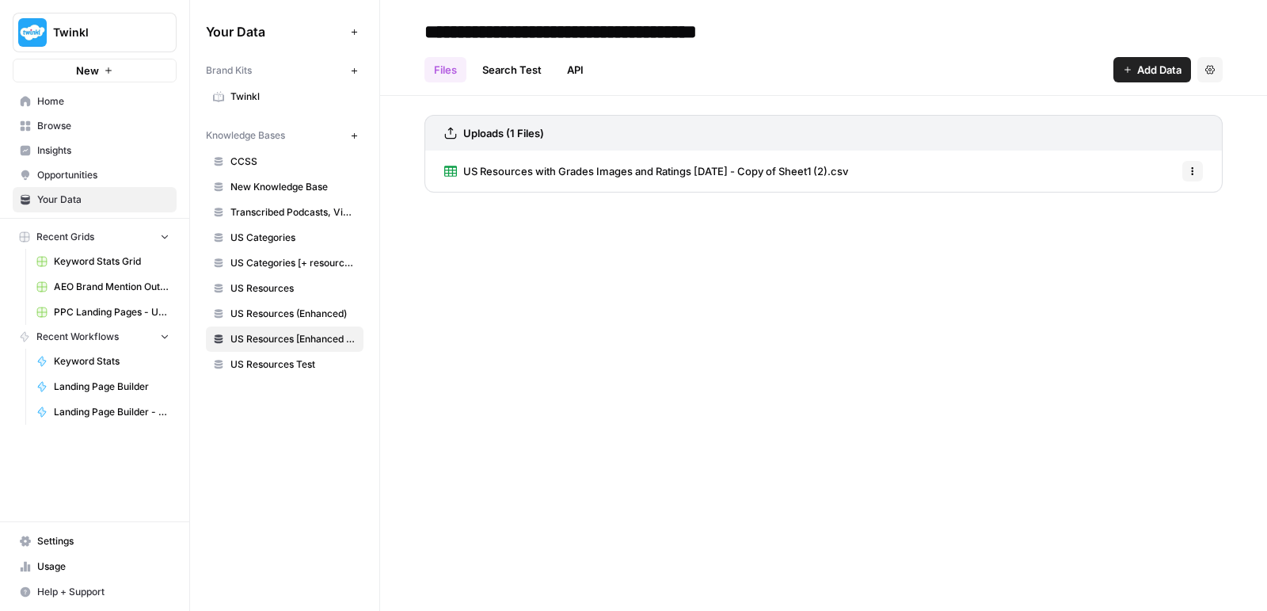
click at [314, 306] on span "US Resources (Enhanced)" at bounding box center [293, 313] width 126 height 14
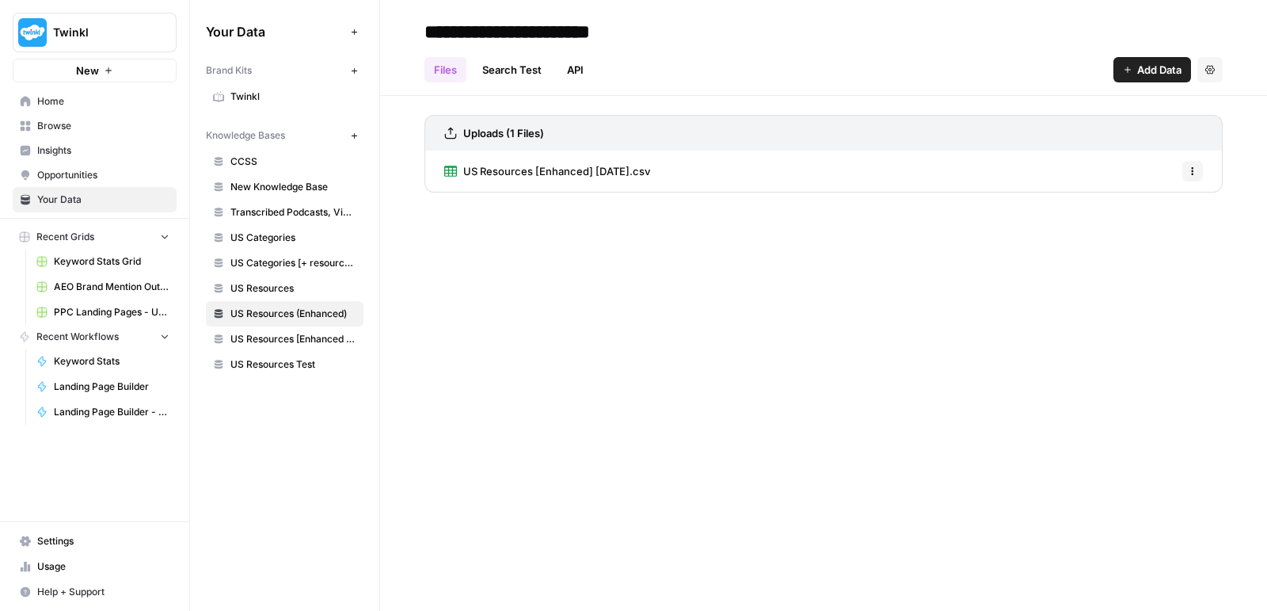
click at [302, 332] on span "US Resources [Enhanced + Review Count]" at bounding box center [293, 339] width 126 height 14
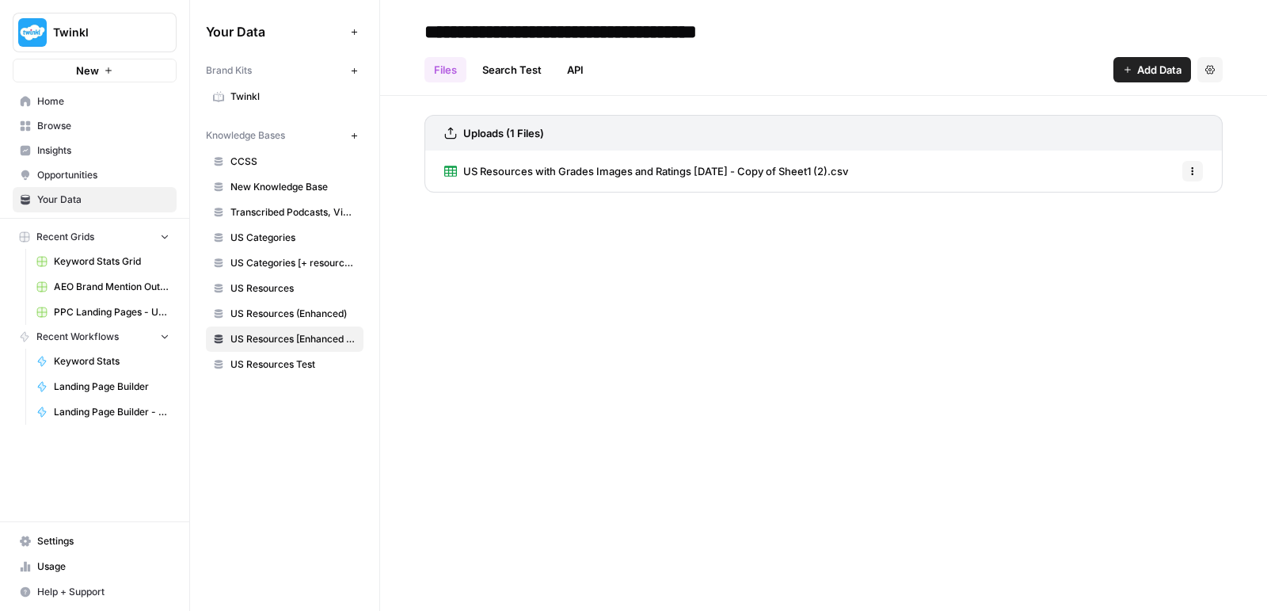
click at [658, 170] on span "US Resources with Grades Images and Ratings [DATE] - Copy of Sheet1 (2).csv" at bounding box center [655, 171] width 385 height 16
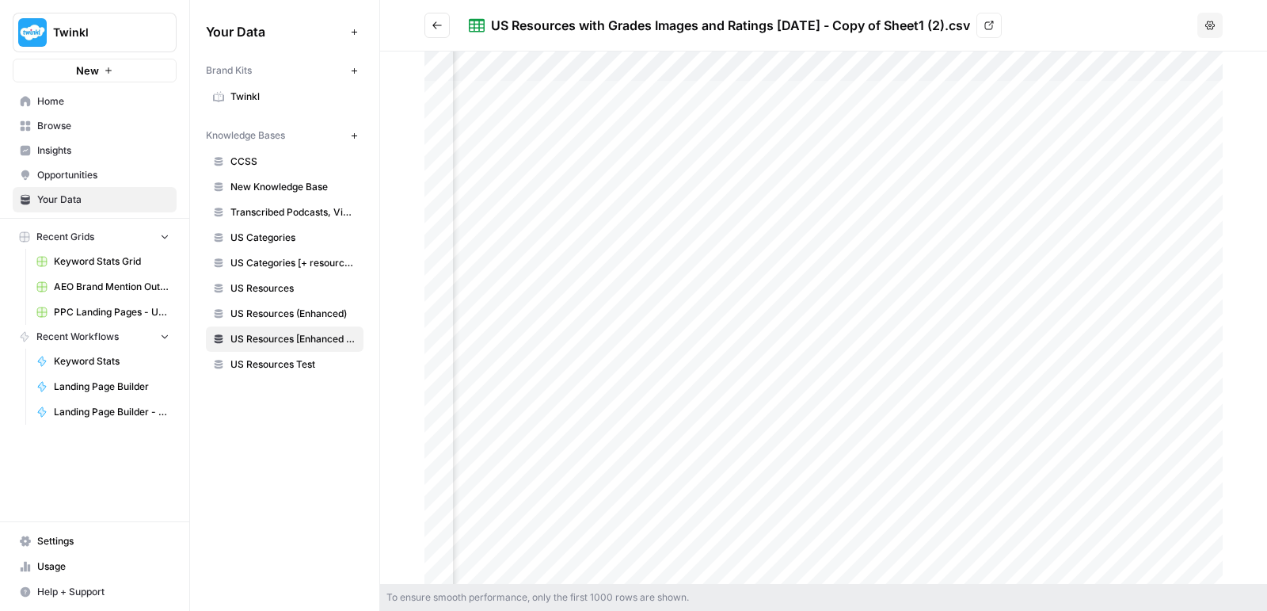
scroll to position [0, 663]
click at [832, 245] on div at bounding box center [823, 317] width 798 height 533
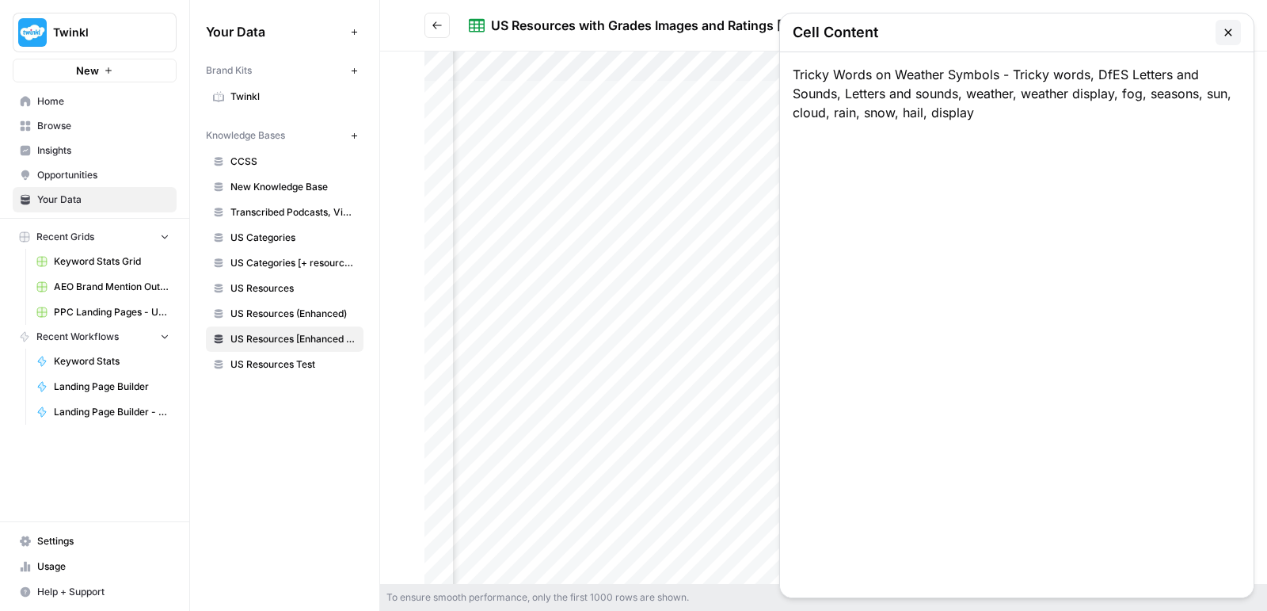
click at [1231, 33] on icon "button" at bounding box center [1228, 32] width 13 height 13
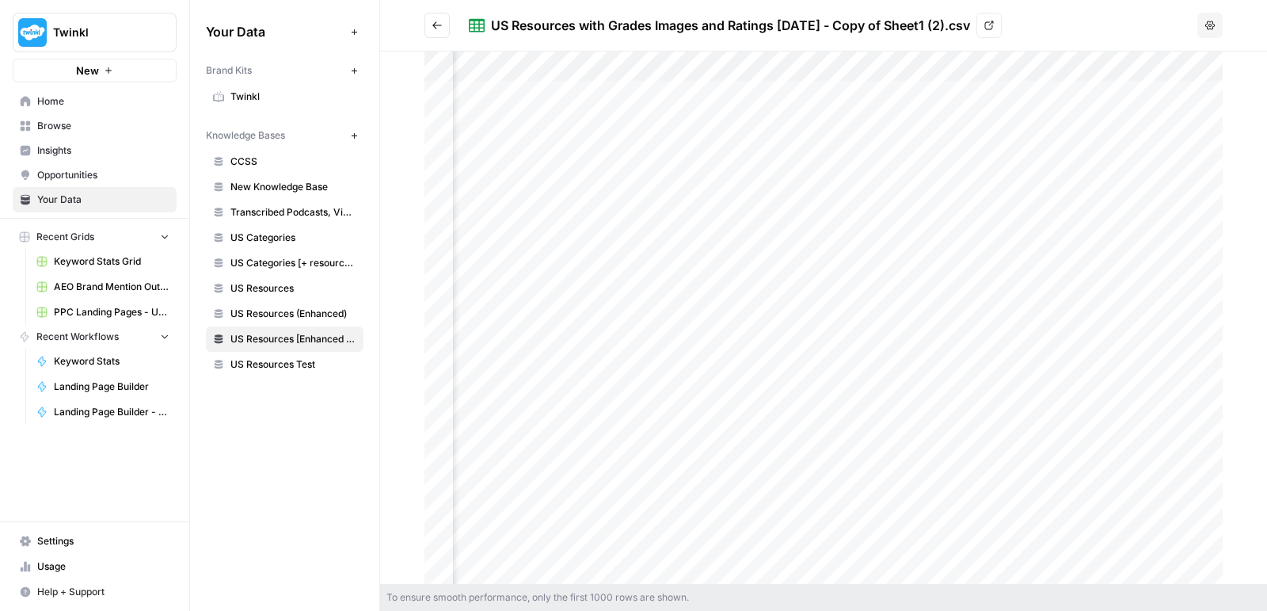
scroll to position [0, 1501]
click at [63, 123] on span "Browse" at bounding box center [103, 126] width 132 height 14
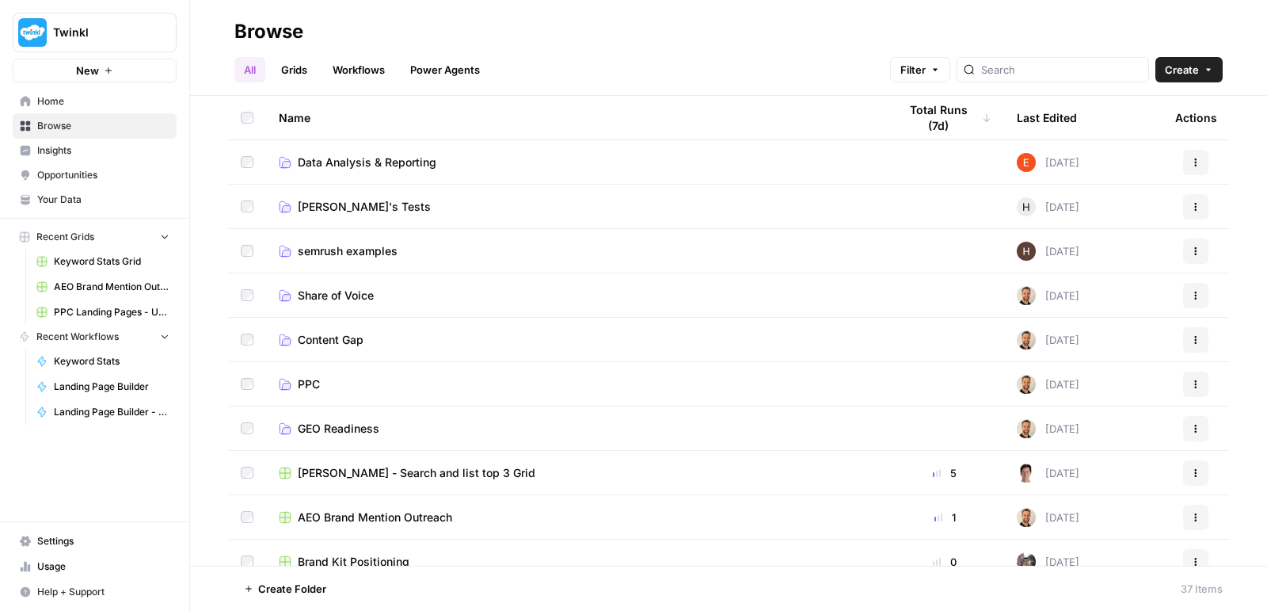
click at [323, 370] on td "PPC" at bounding box center [575, 384] width 619 height 44
click at [314, 382] on span "PPC" at bounding box center [309, 384] width 22 height 16
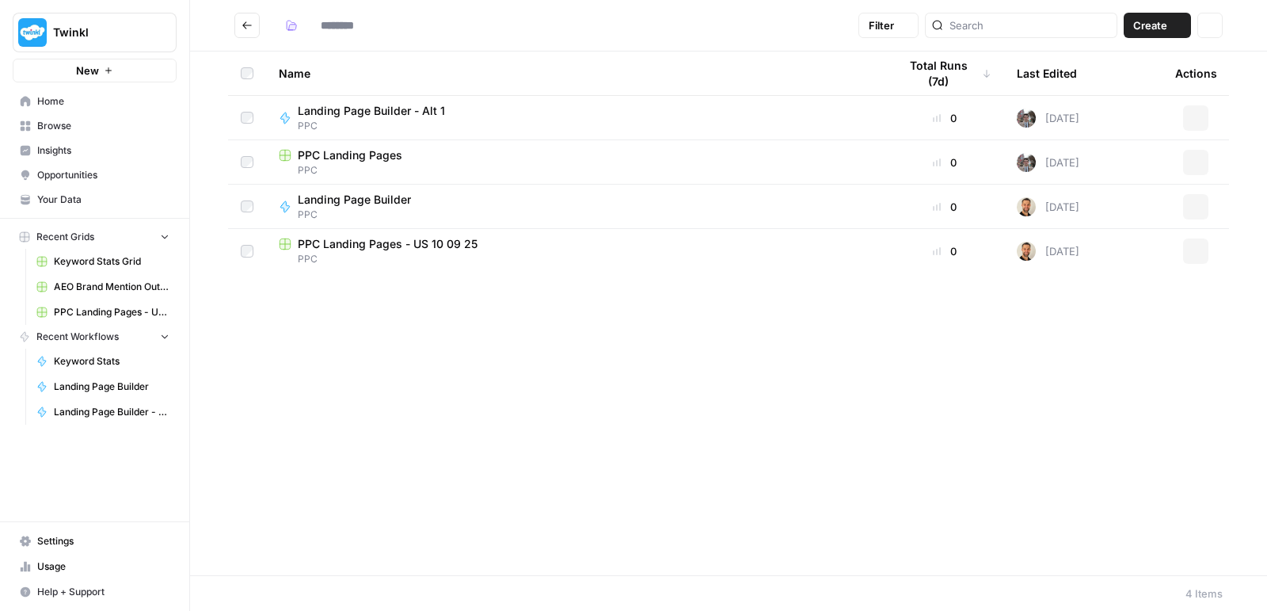
type input "***"
click at [419, 112] on span "Landing Page Builder - Alt 1" at bounding box center [371, 111] width 147 height 16
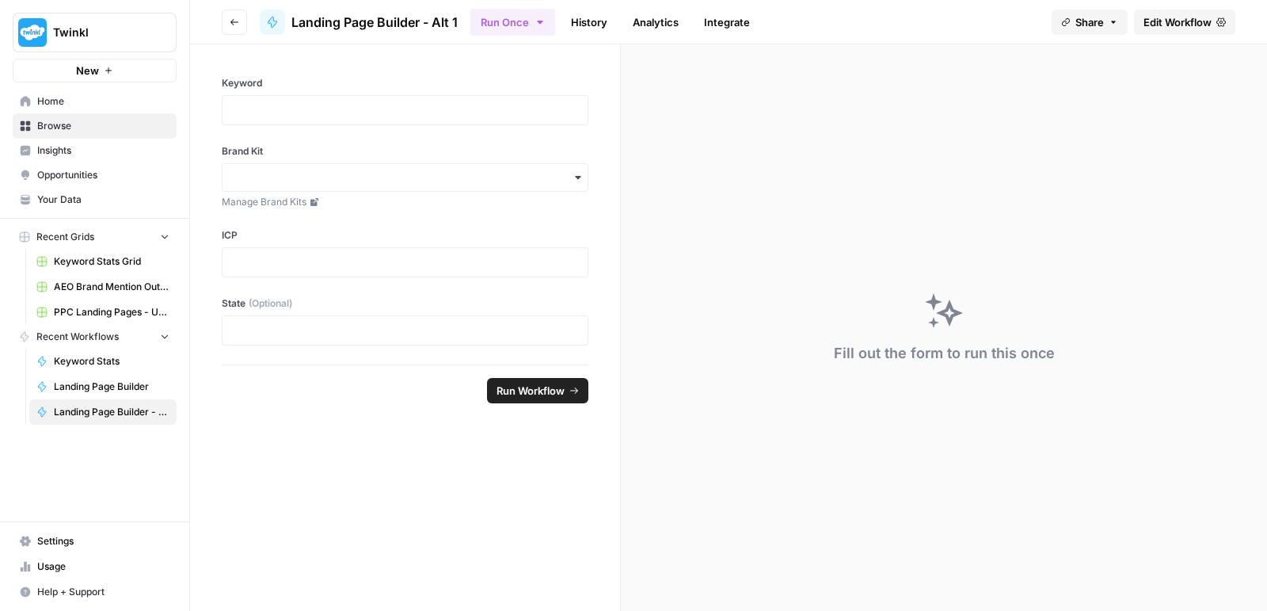
click at [1176, 22] on span "Edit Workflow" at bounding box center [1177, 22] width 68 height 16
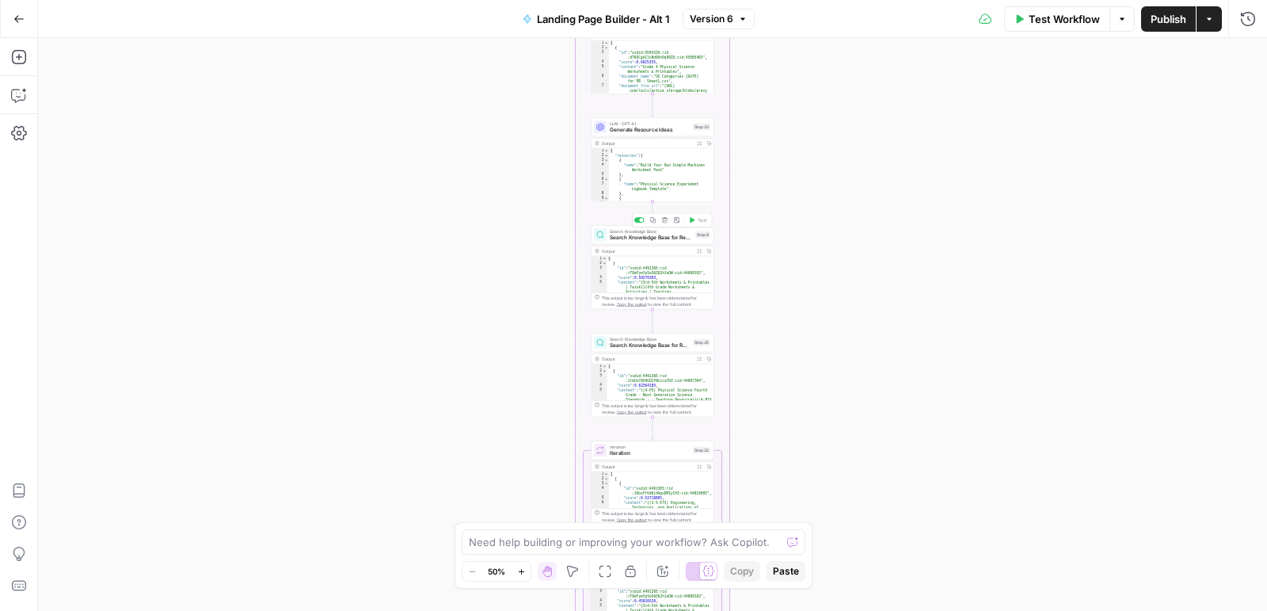
click at [668, 241] on span "Search Knowledge Base for Resources" at bounding box center [651, 238] width 82 height 8
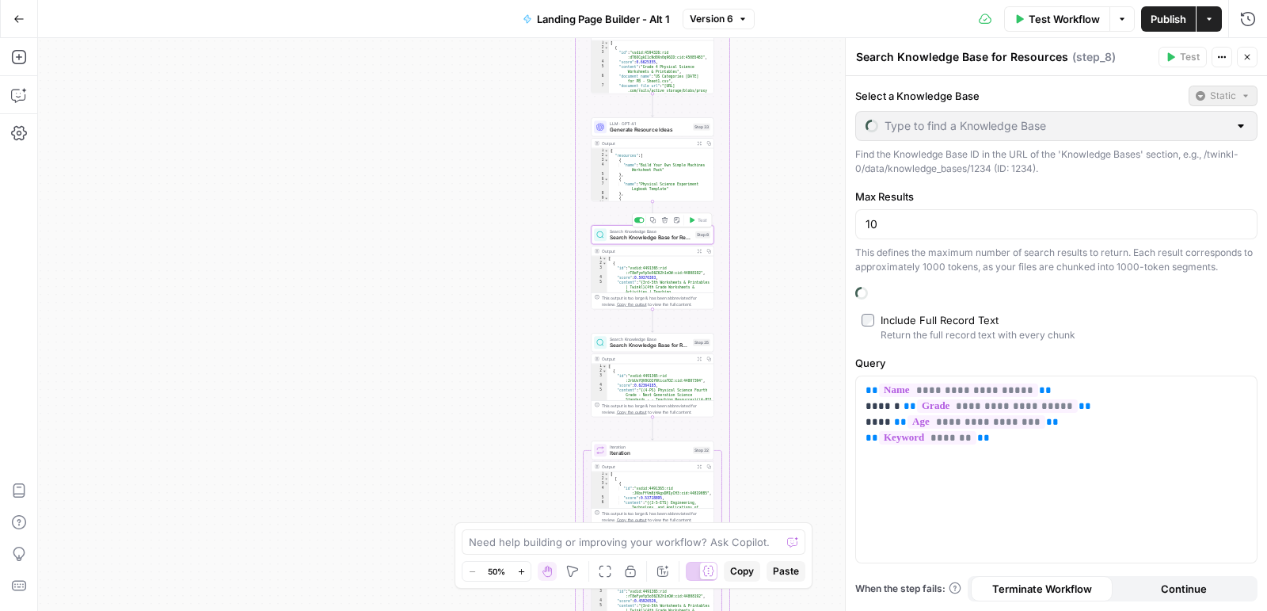
type input "US Resources [Enhanced + Review Count]"
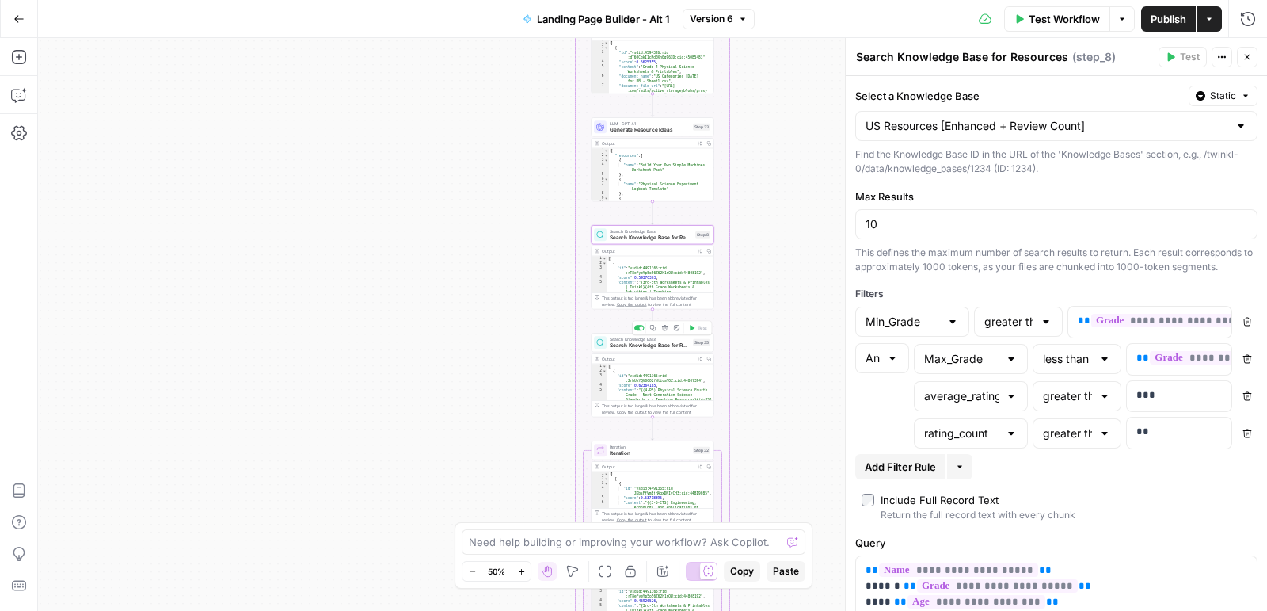
click at [667, 347] on span "Search Knowledge Base for Resources" at bounding box center [650, 345] width 80 height 8
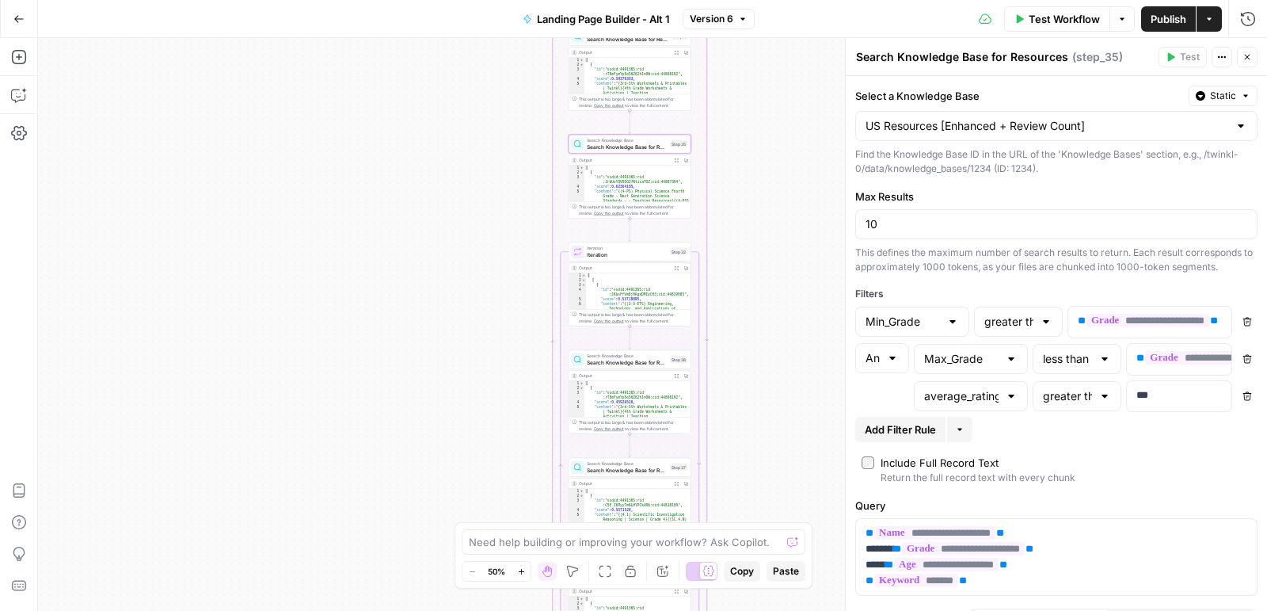
click at [656, 360] on span "Search Knowledge Base for Resources" at bounding box center [627, 362] width 80 height 8
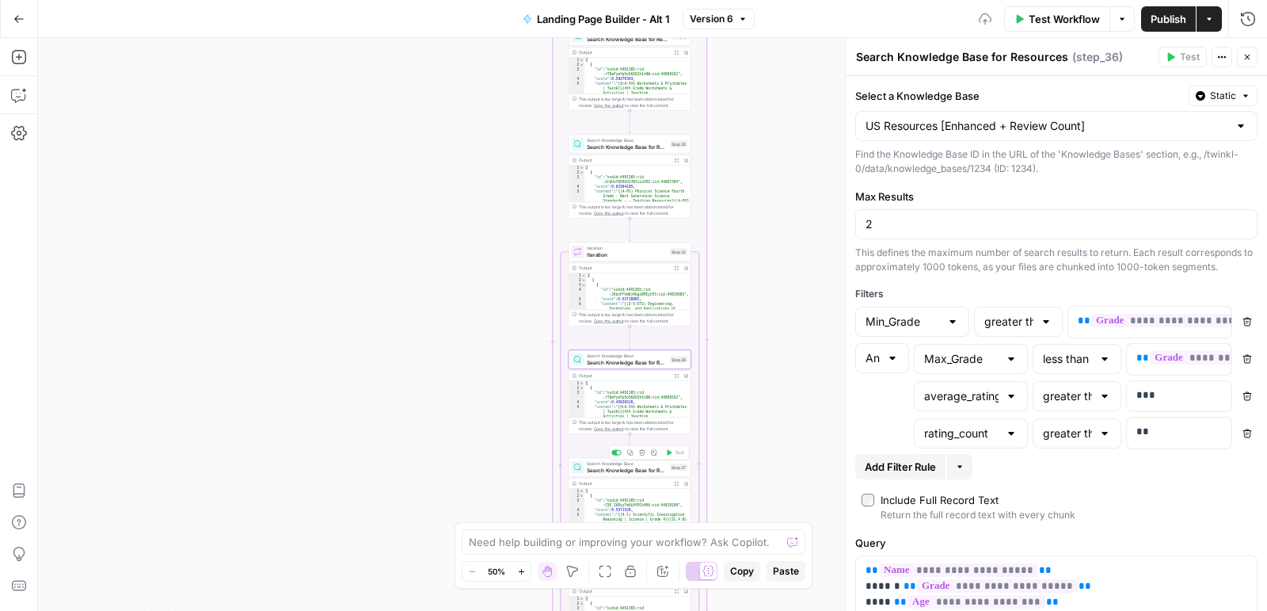
click at [649, 471] on span "Search Knowledge Base for Resources" at bounding box center [627, 470] width 80 height 8
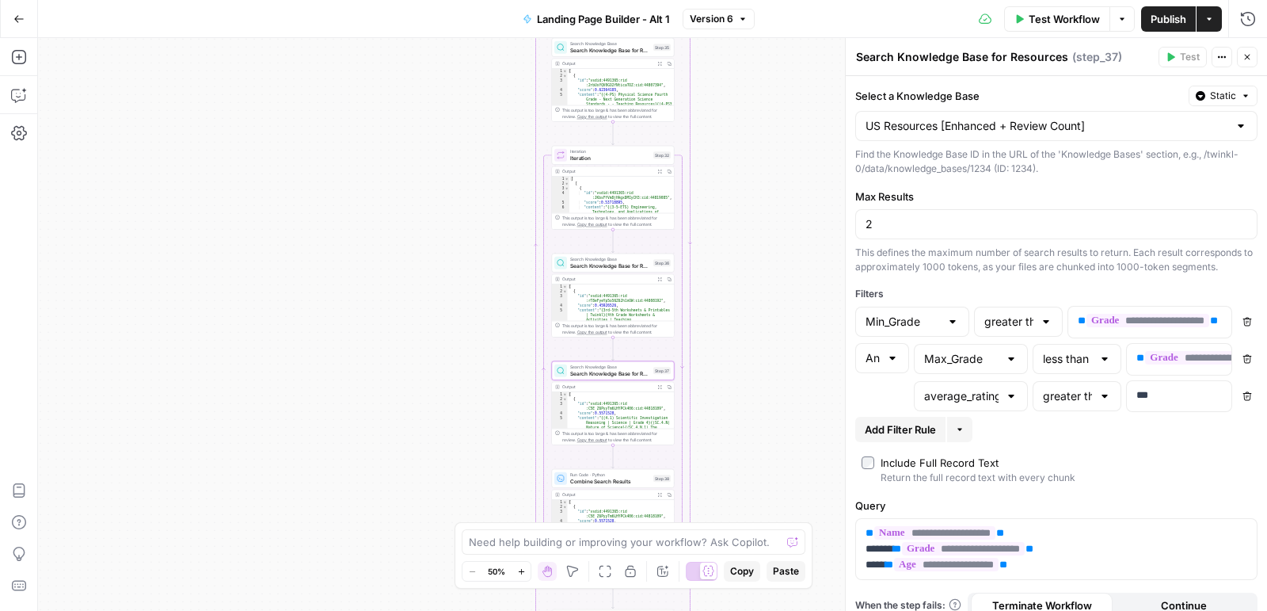
click at [25, 17] on button "Go Back" at bounding box center [19, 19] width 29 height 29
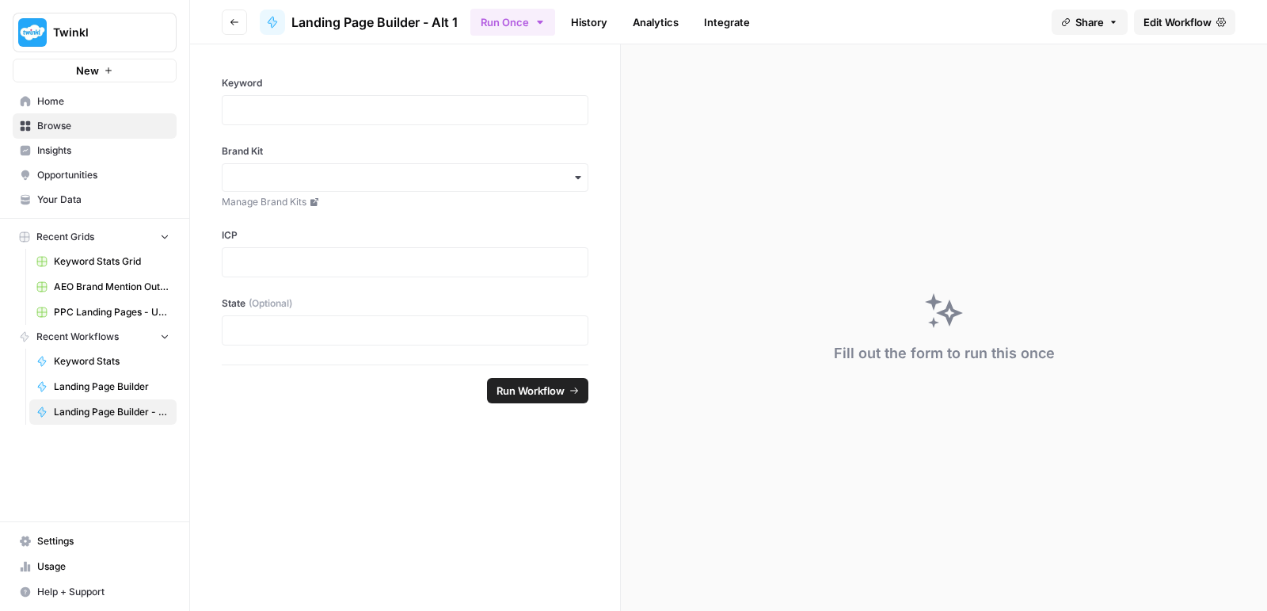
click at [234, 25] on icon "button" at bounding box center [235, 22] width 10 height 10
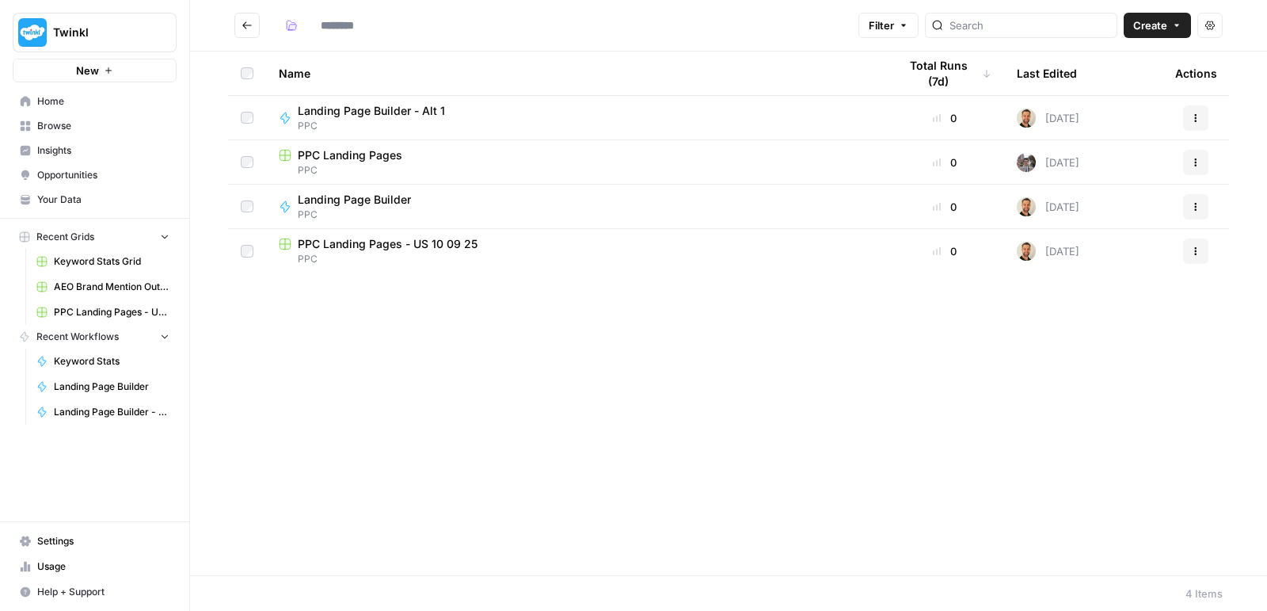
type input "***"
click at [72, 195] on span "Your Data" at bounding box center [103, 199] width 132 height 14
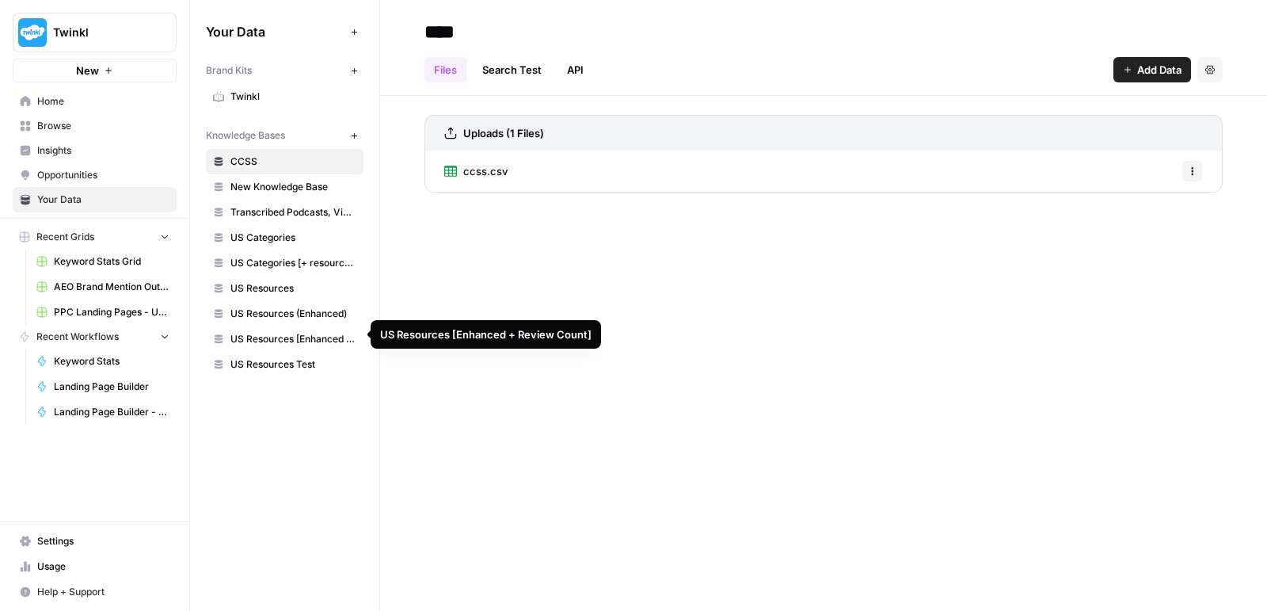
click at [308, 332] on span "US Resources [Enhanced + Review Count]" at bounding box center [293, 339] width 126 height 14
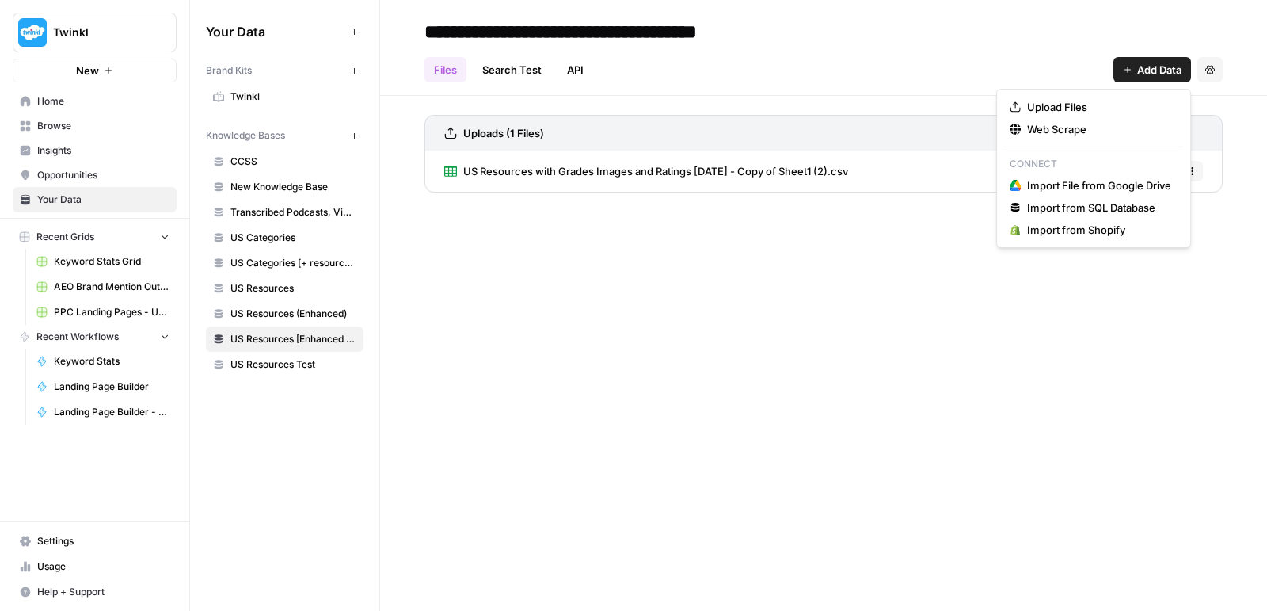
click at [1140, 70] on span "Add Data" at bounding box center [1159, 70] width 44 height 16
click at [1089, 106] on span "Upload Files" at bounding box center [1099, 107] width 144 height 16
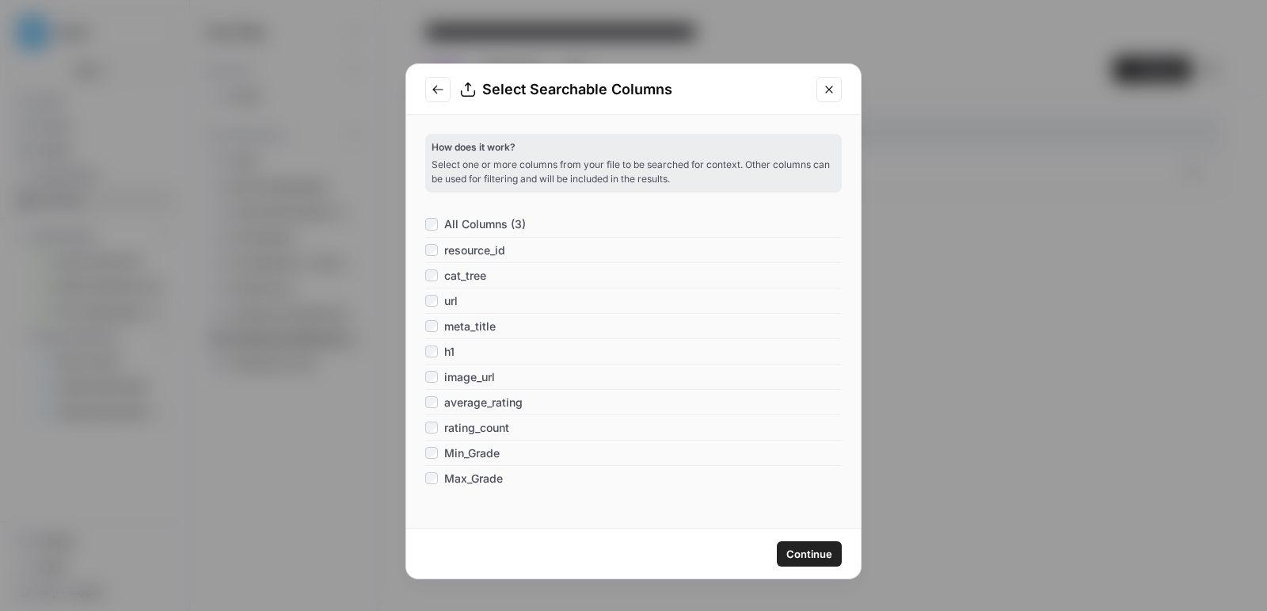
click at [797, 557] on span "Continue" at bounding box center [809, 554] width 46 height 16
